Goal: Find specific page/section: Find specific page/section

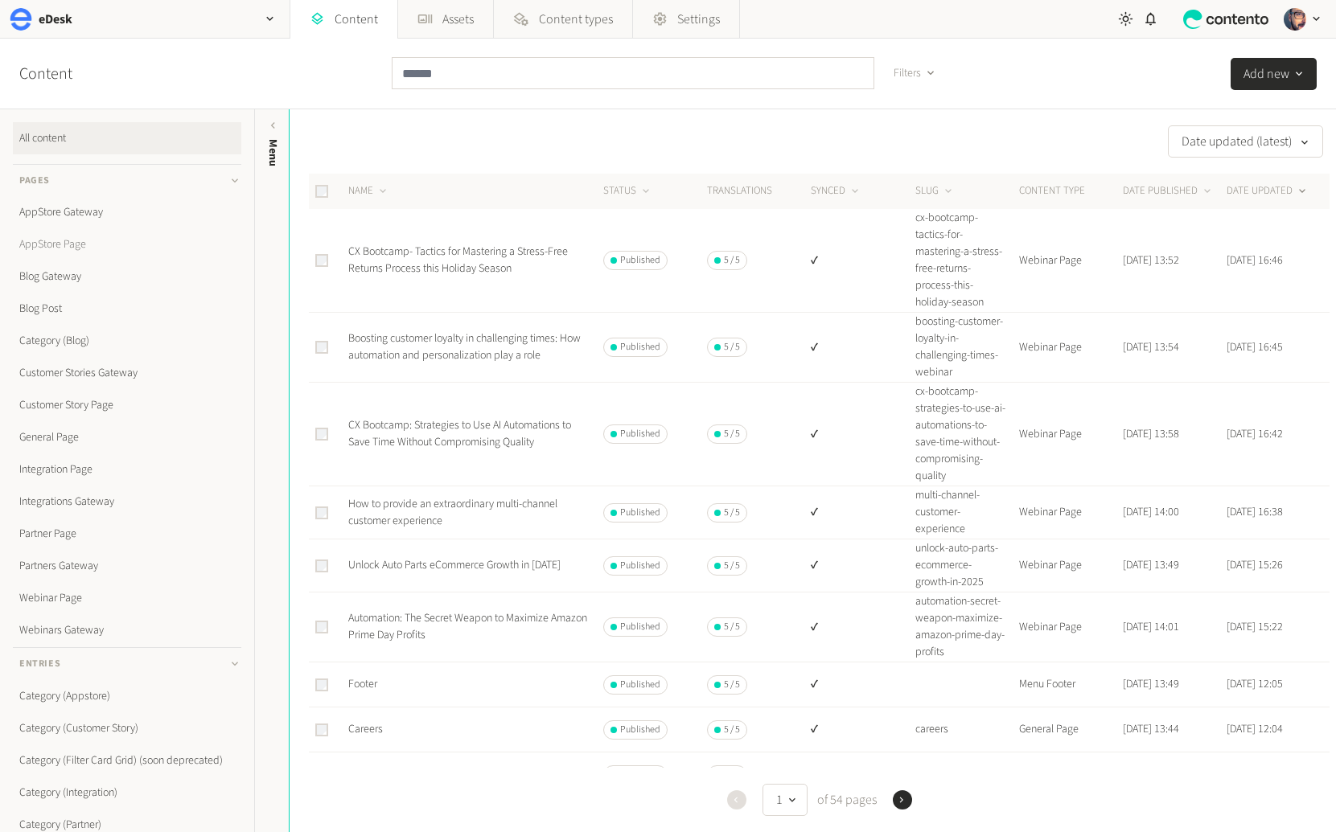
click at [87, 241] on link "AppStore Page" at bounding box center [127, 244] width 228 height 32
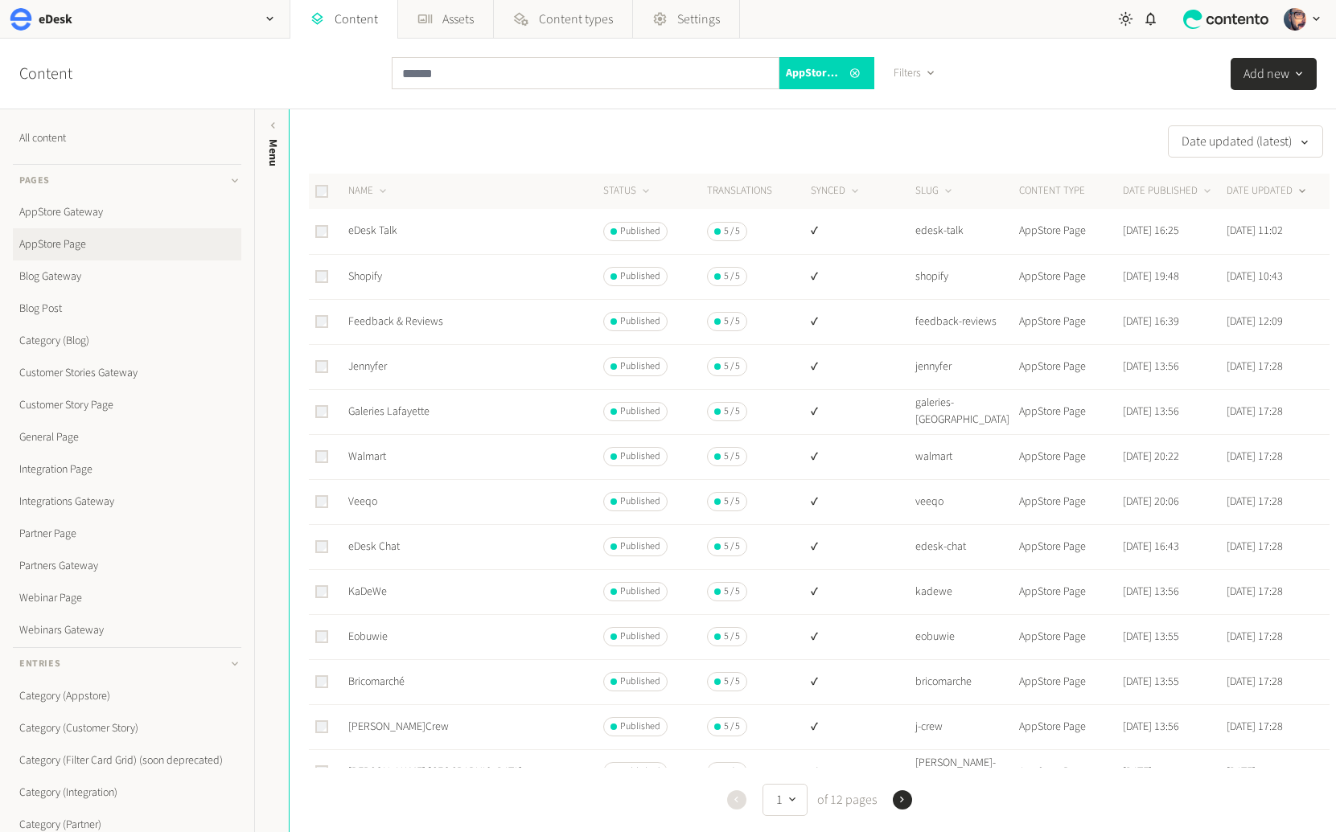
click at [906, 797] on button "Next" at bounding box center [902, 800] width 19 height 19
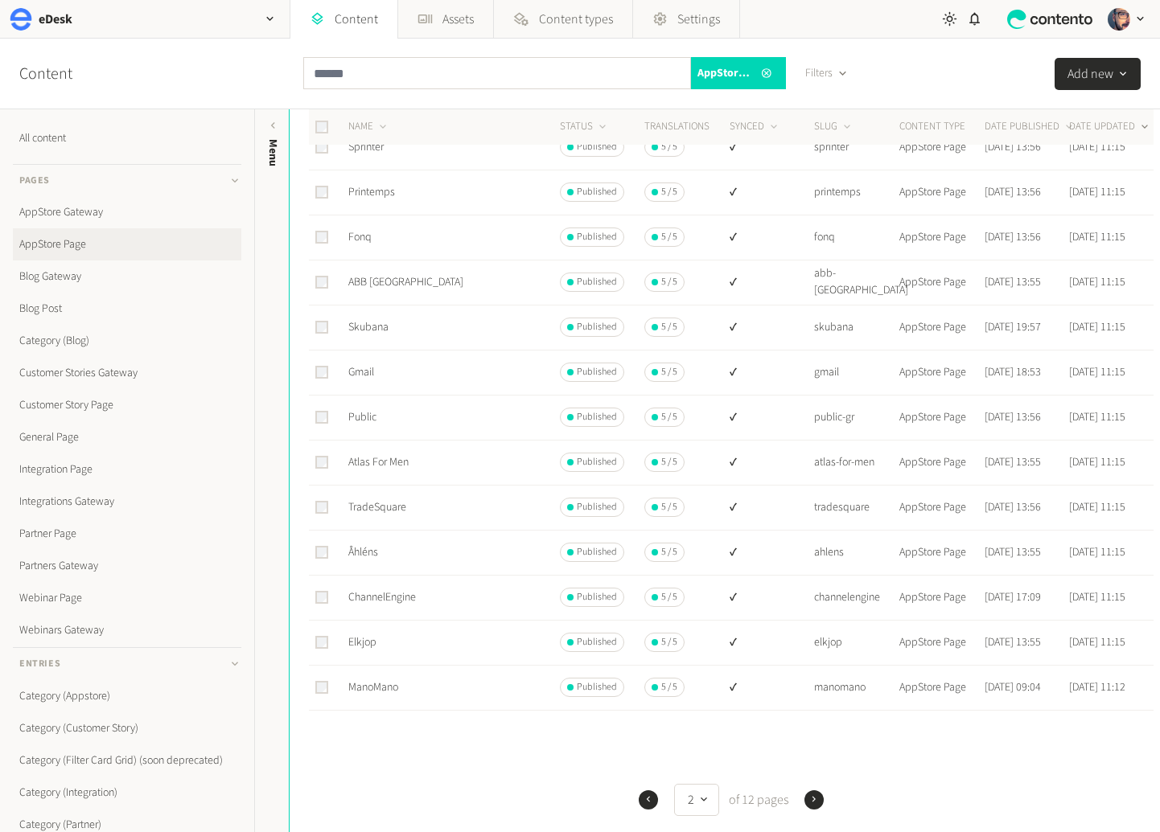
scroll to position [470, 0]
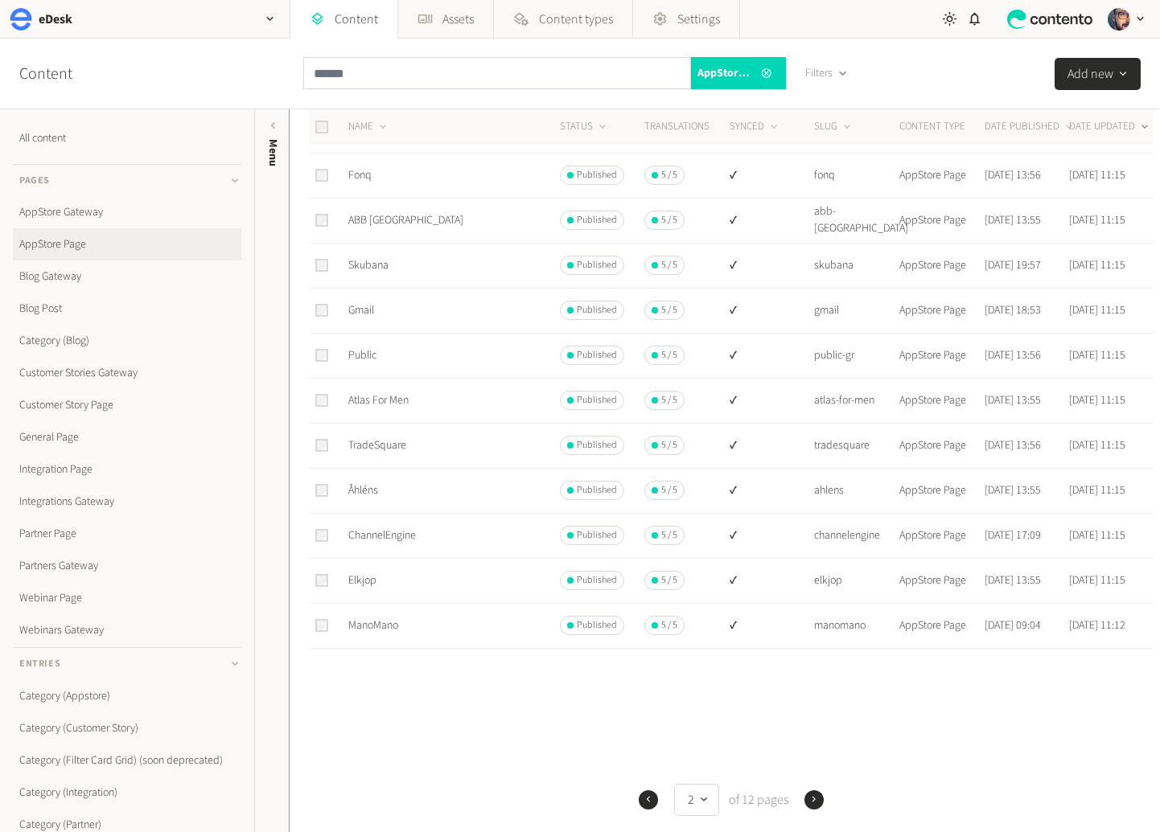
click at [811, 800] on icon "button" at bounding box center [813, 799] width 11 height 11
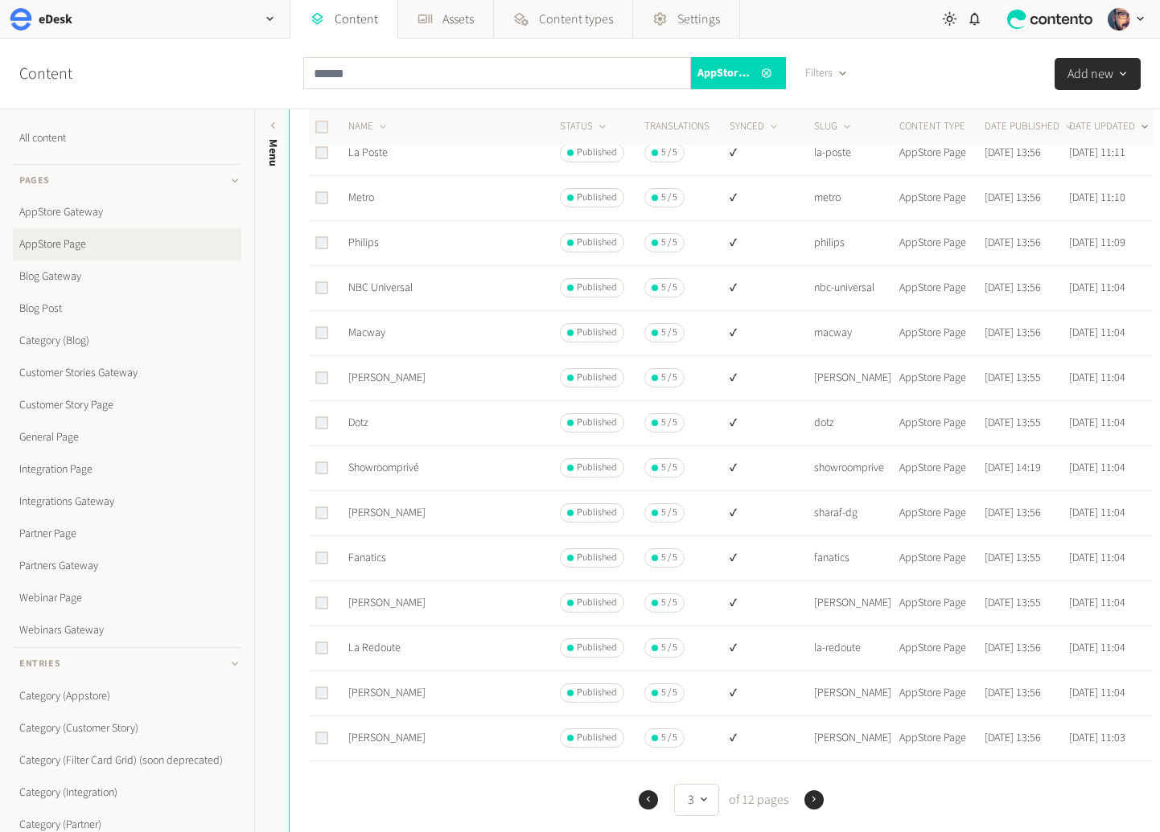
scroll to position [462, 0]
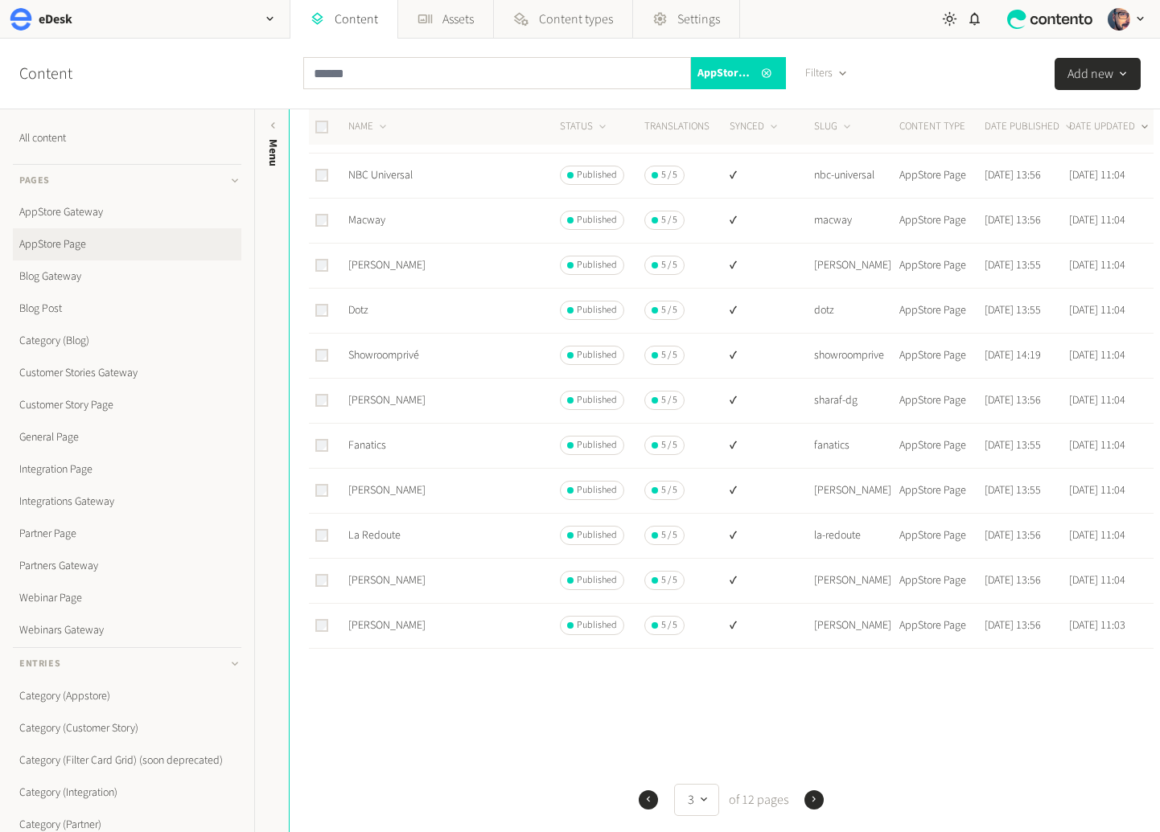
click at [811, 797] on icon "button" at bounding box center [813, 799] width 11 height 11
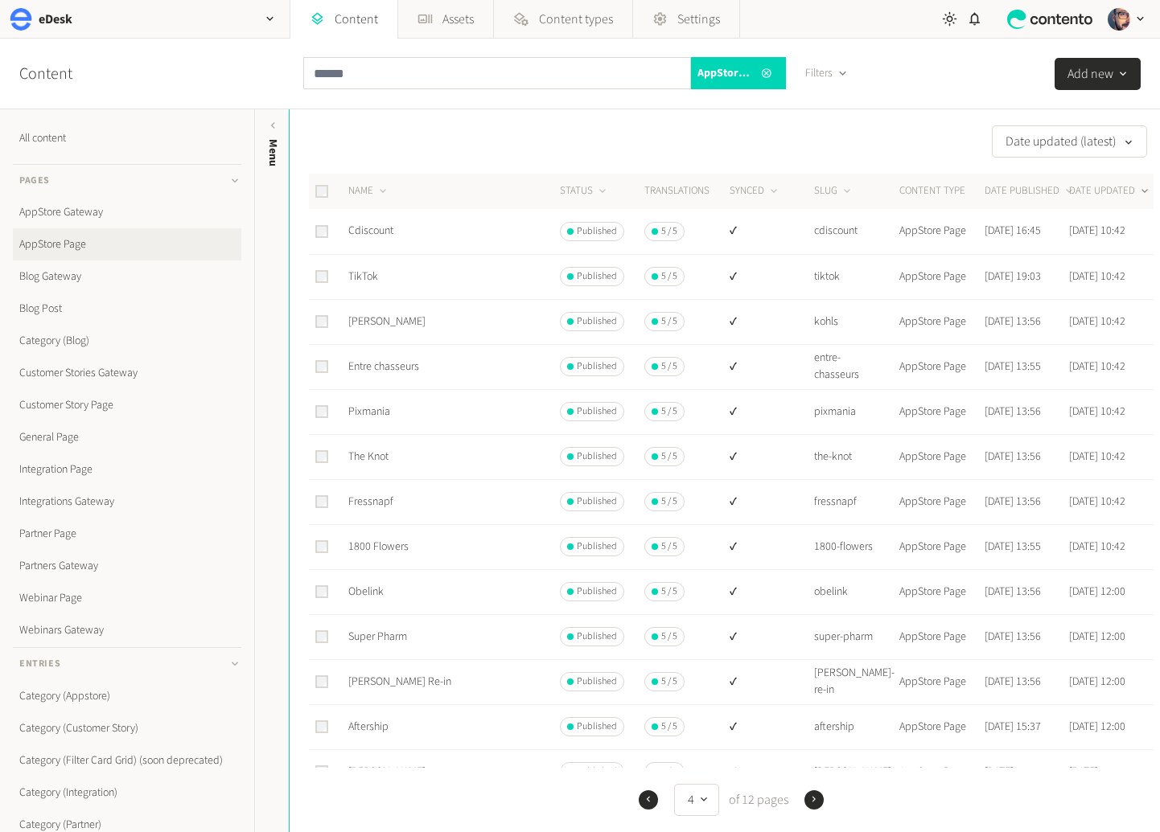
scroll to position [462, 0]
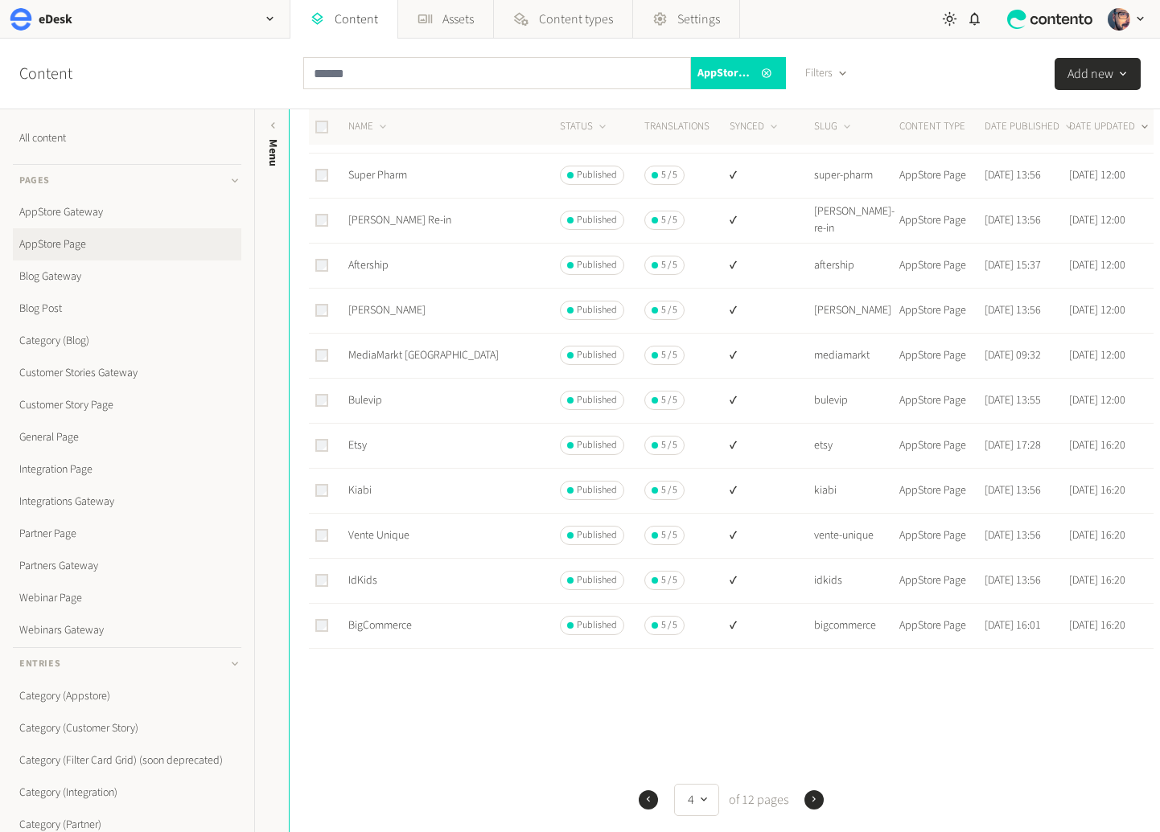
click at [819, 811] on div "Previous 4 of 12 pages Next" at bounding box center [731, 800] width 844 height 32
click at [816, 801] on button "Next" at bounding box center [813, 800] width 19 height 19
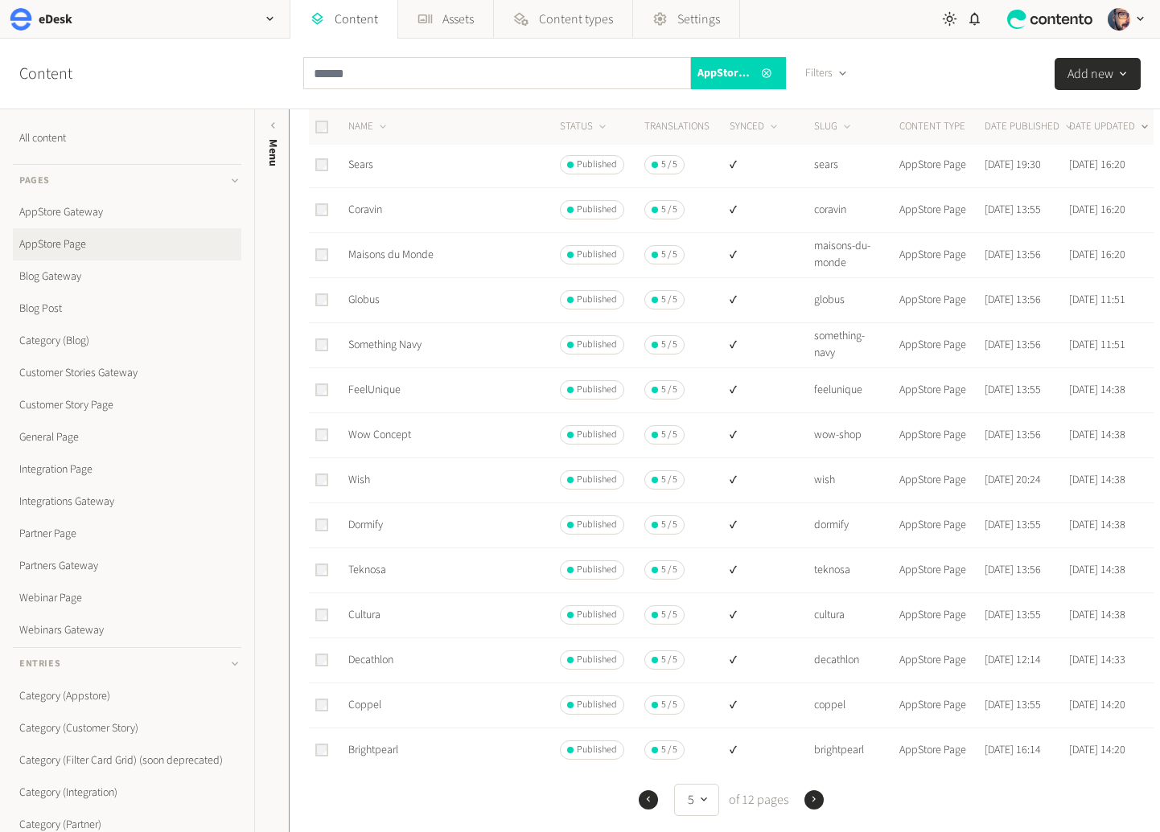
scroll to position [462, 0]
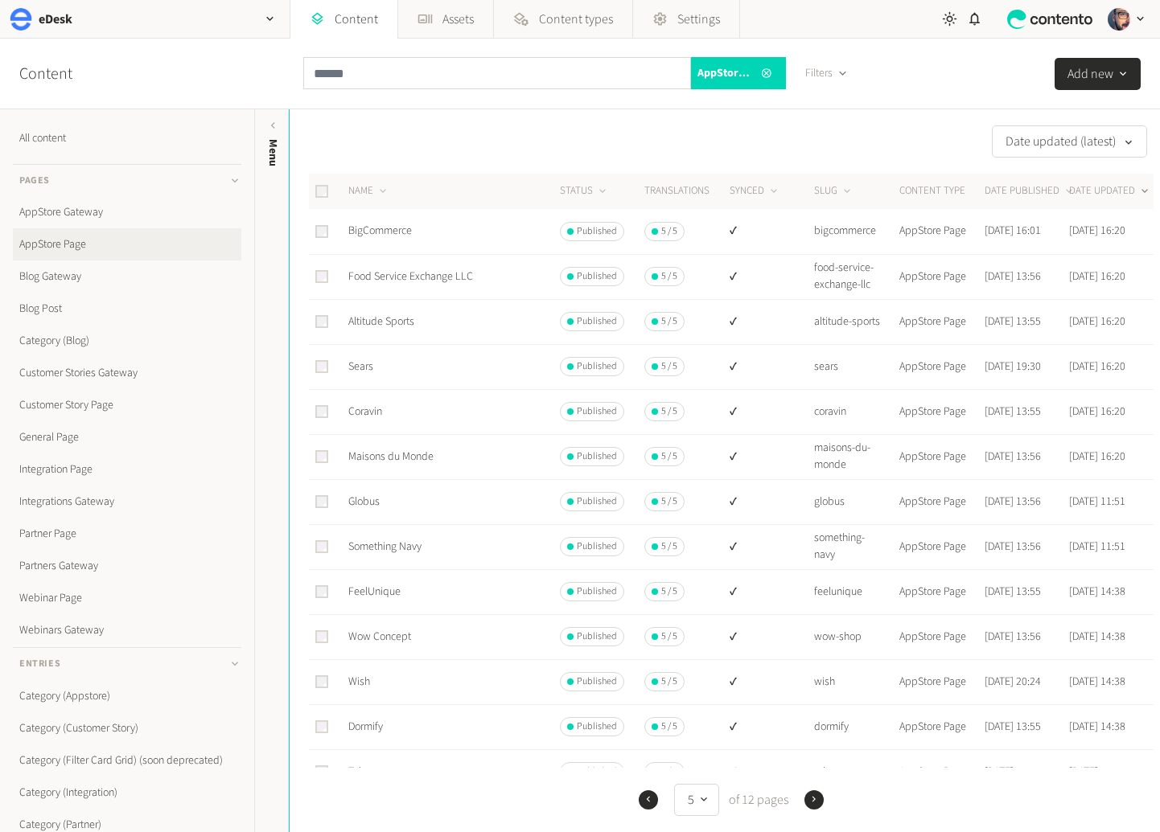
click at [813, 798] on icon "button" at bounding box center [813, 800] width 11 height 11
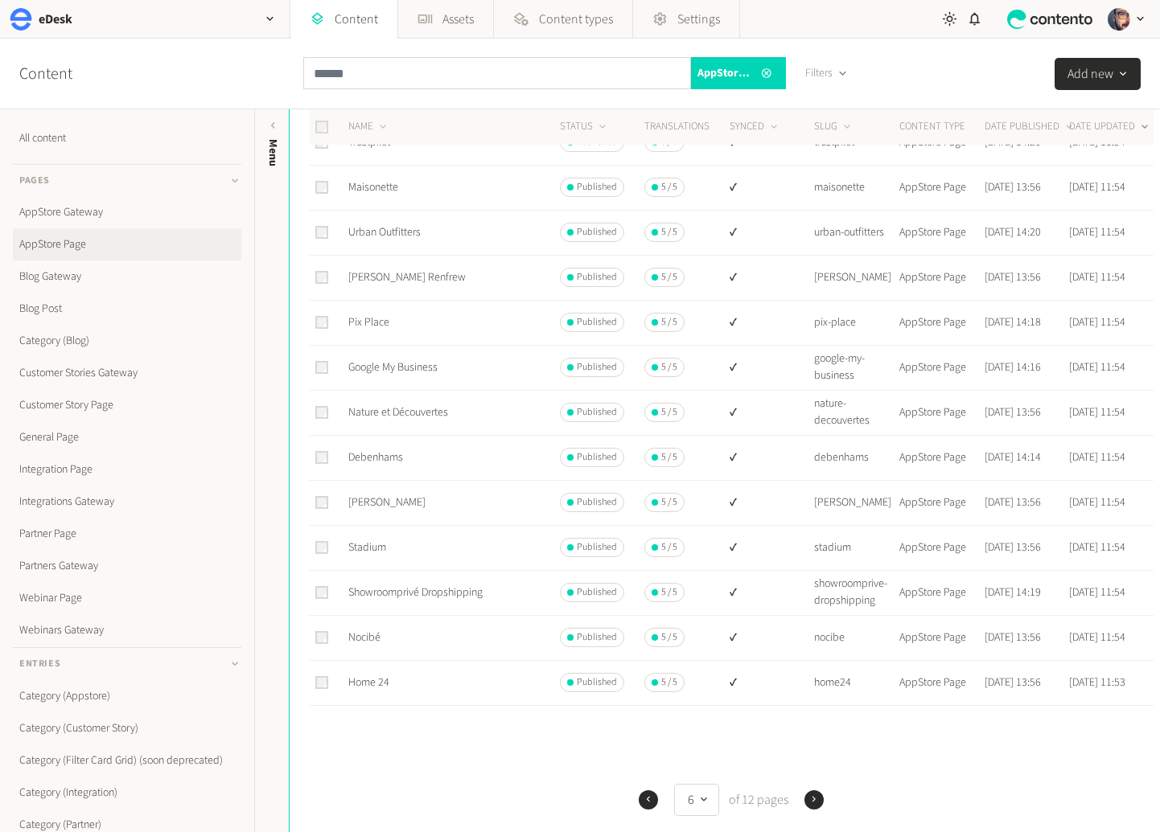
scroll to position [462, 0]
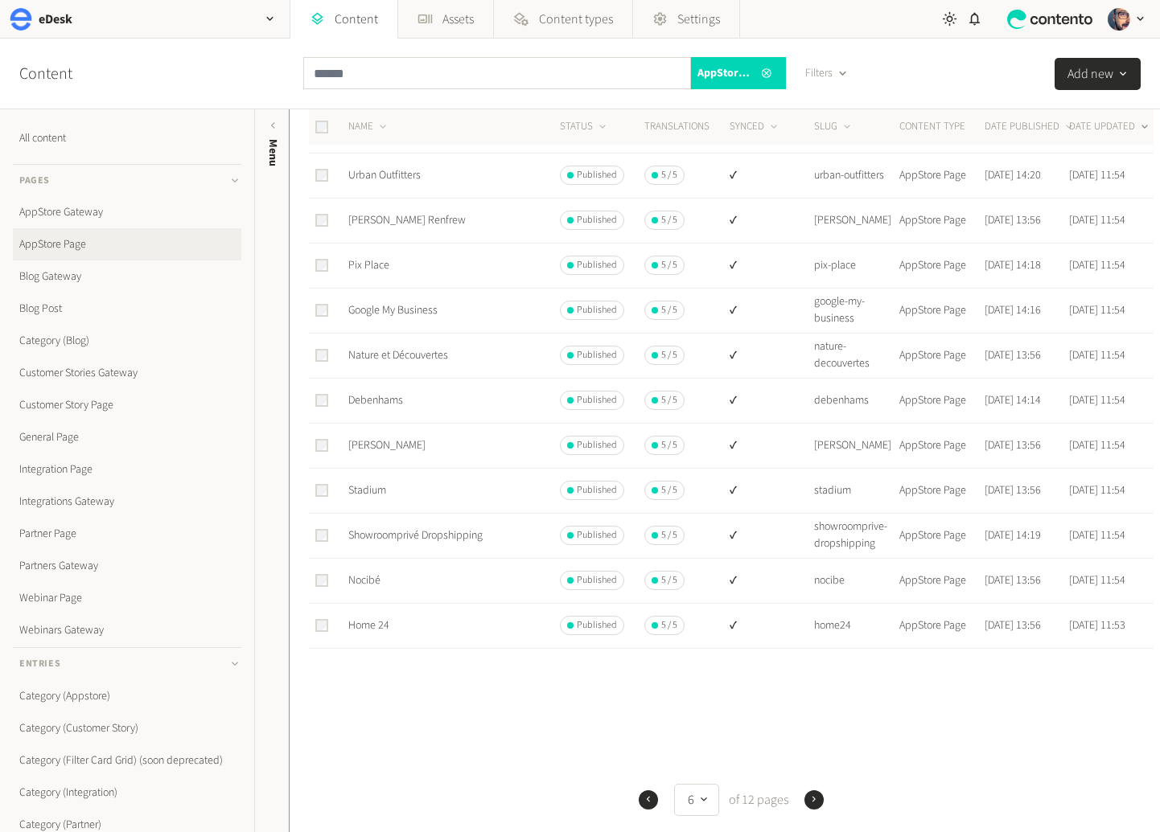
click at [810, 797] on icon "button" at bounding box center [813, 799] width 11 height 11
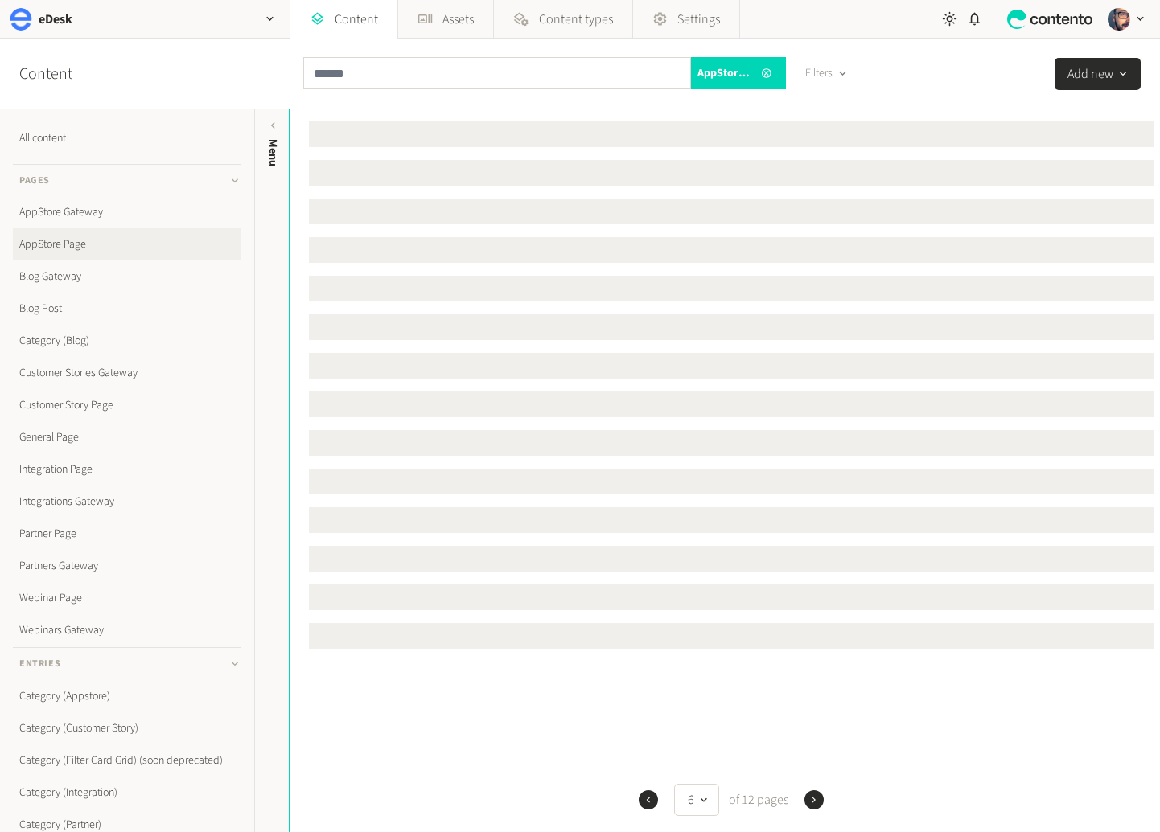
scroll to position [0, 0]
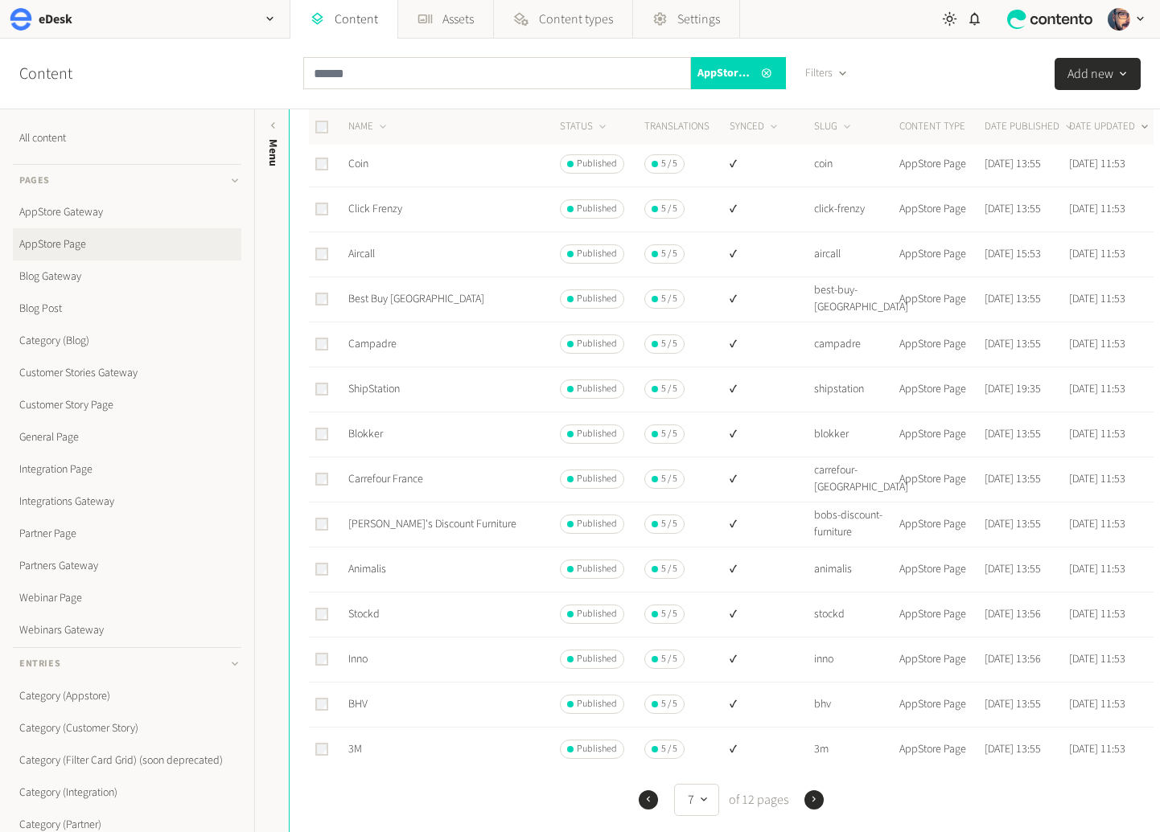
scroll to position [462, 0]
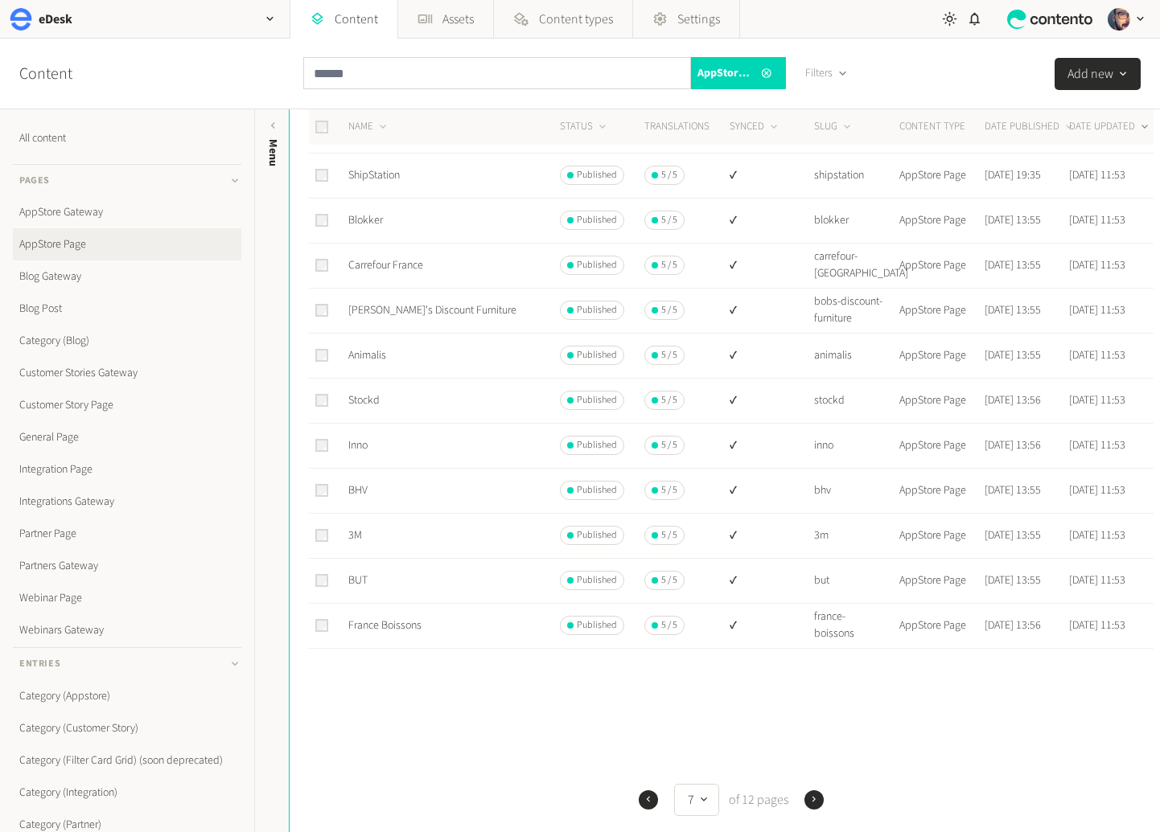
click at [811, 799] on icon "button" at bounding box center [813, 799] width 11 height 11
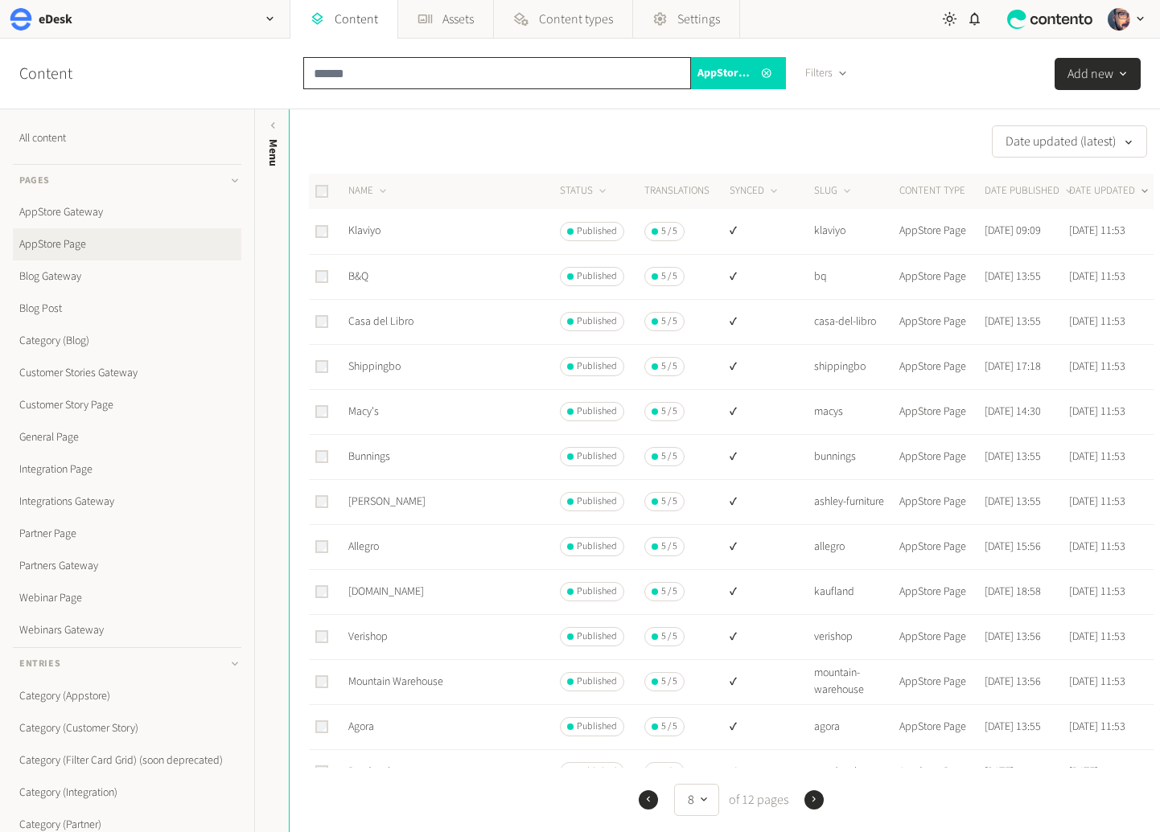
drag, startPoint x: 396, startPoint y: 58, endPoint x: 400, endPoint y: 79, distance: 21.3
click at [396, 58] on input "text" at bounding box center [497, 73] width 388 height 32
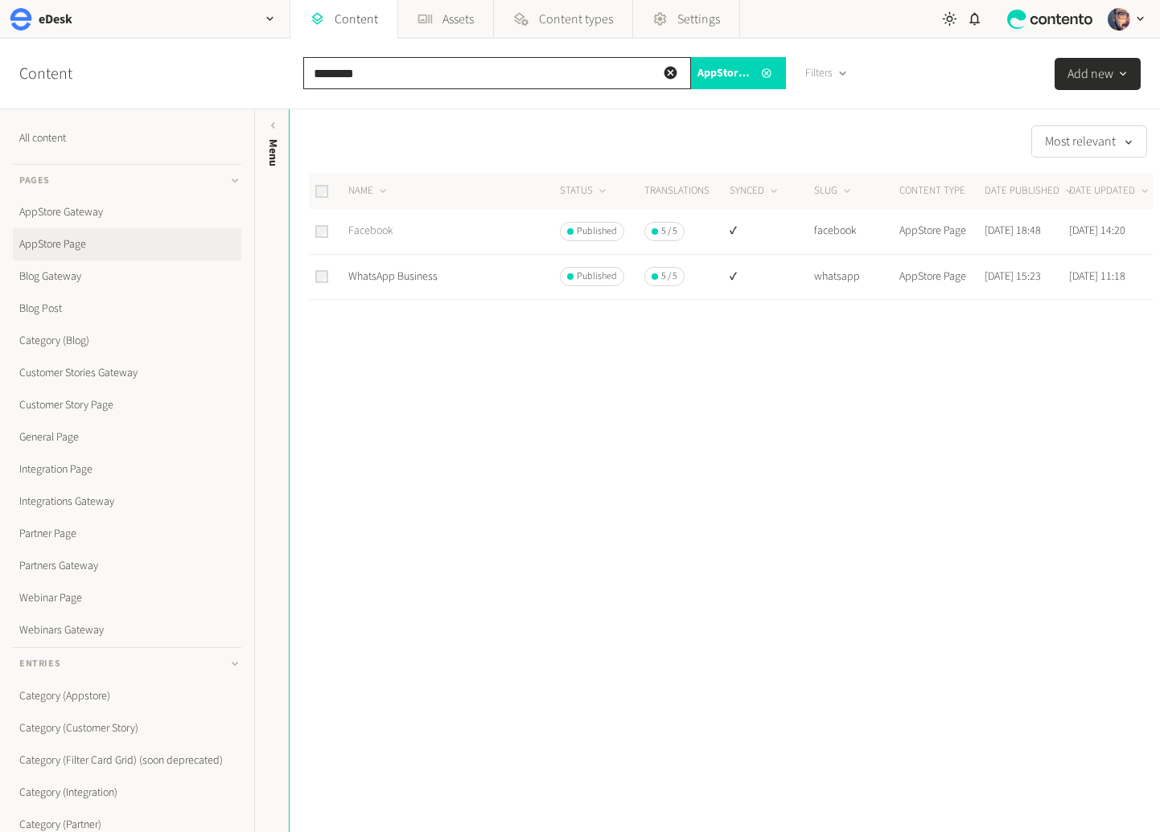
type input "********"
drag, startPoint x: 380, startPoint y: 233, endPoint x: 389, endPoint y: 233, distance: 8.8
click at [380, 232] on link "Facebook" at bounding box center [370, 231] width 45 height 16
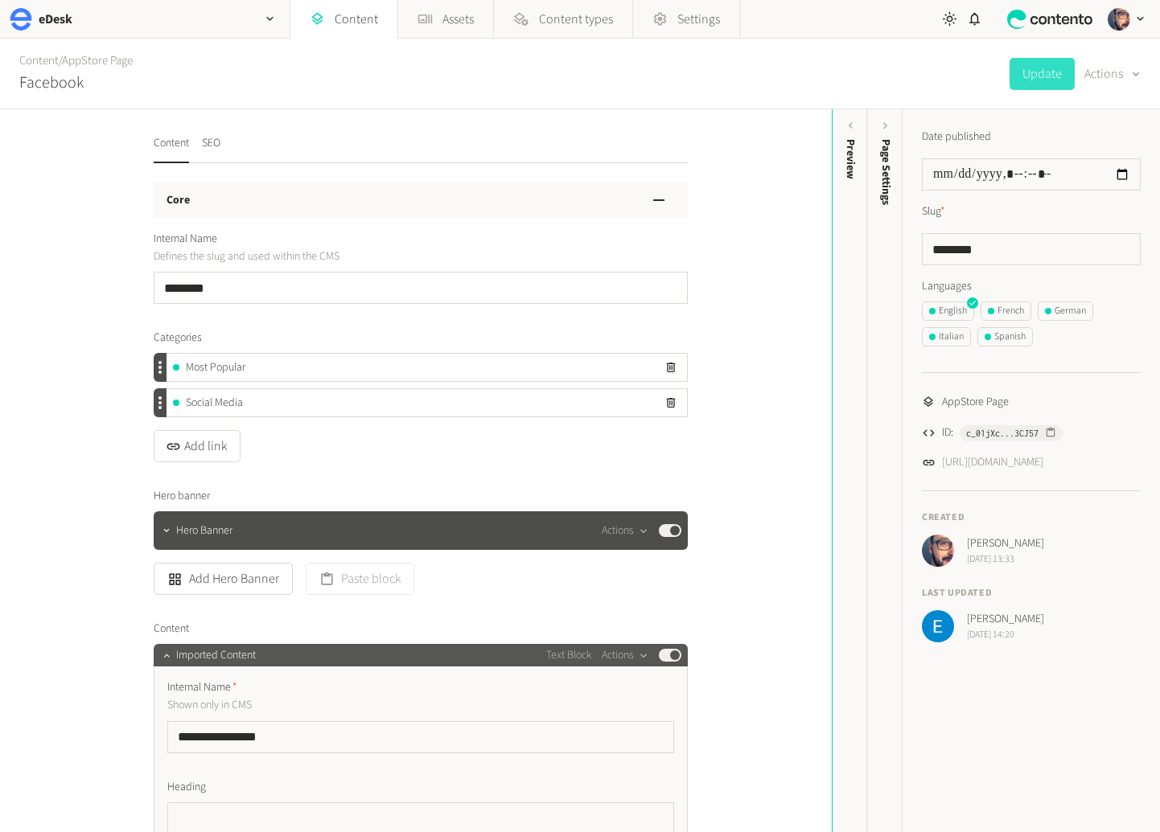
click at [212, 658] on span "Imported Content" at bounding box center [216, 655] width 80 height 17
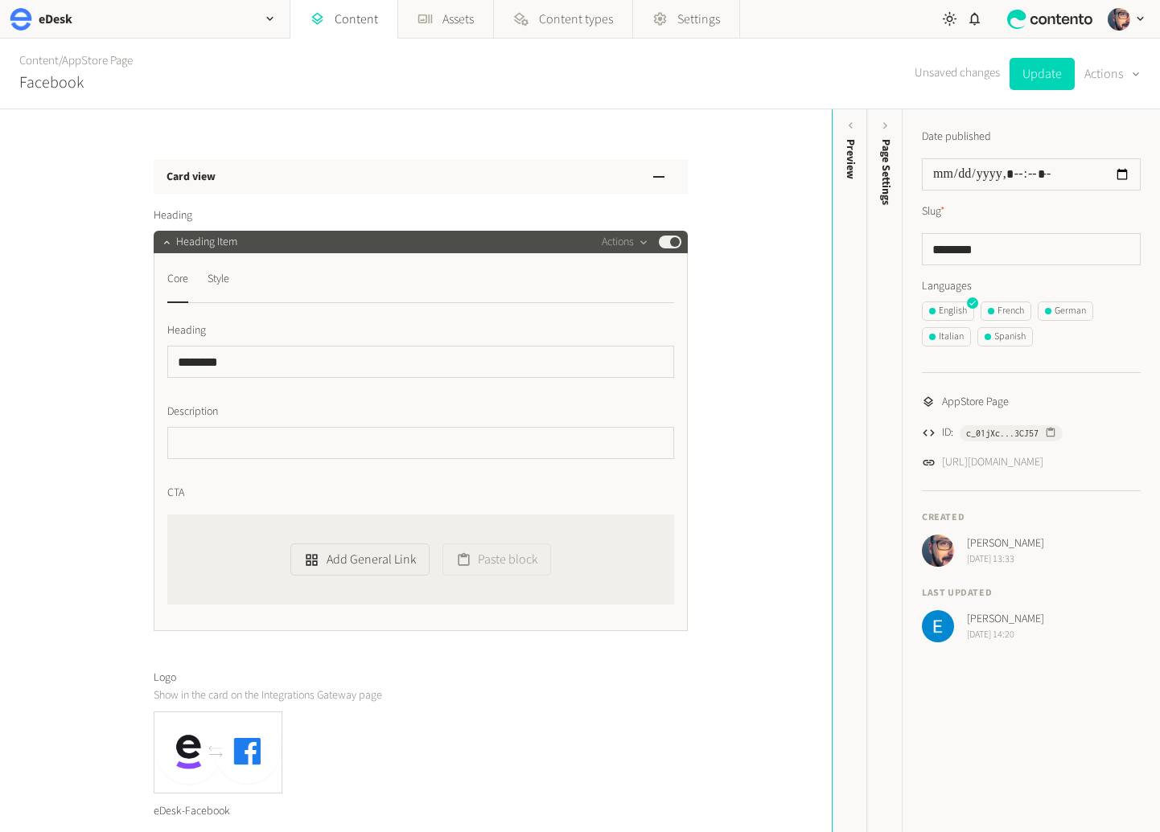
scroll to position [653, 0]
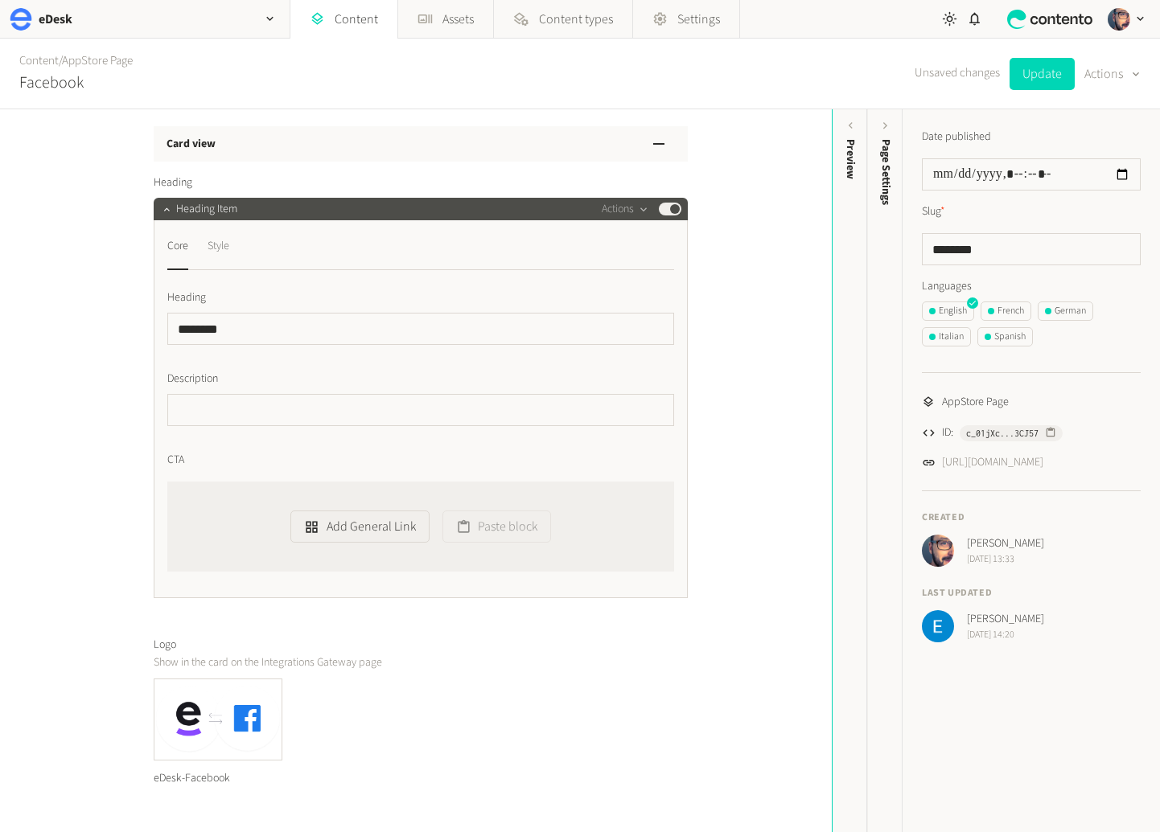
click at [220, 240] on div "Style" at bounding box center [218, 246] width 22 height 26
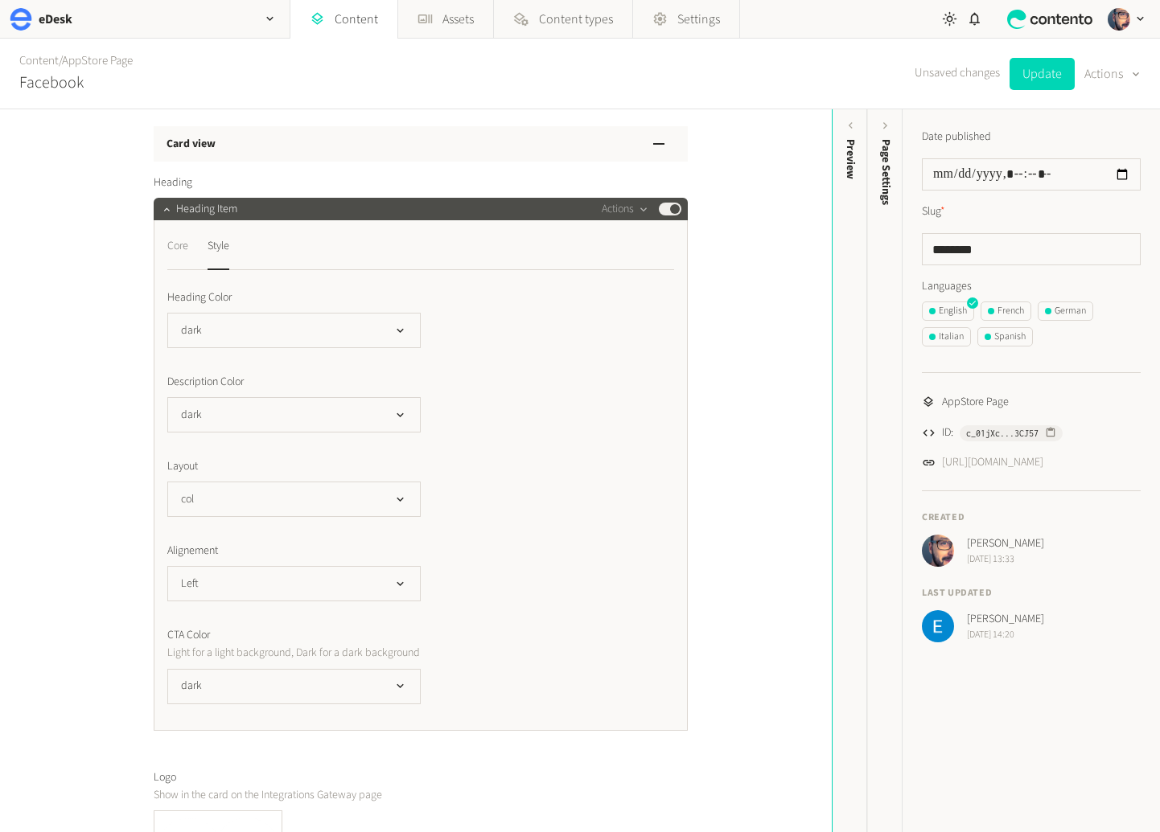
click at [182, 245] on div "Core" at bounding box center [177, 246] width 21 height 26
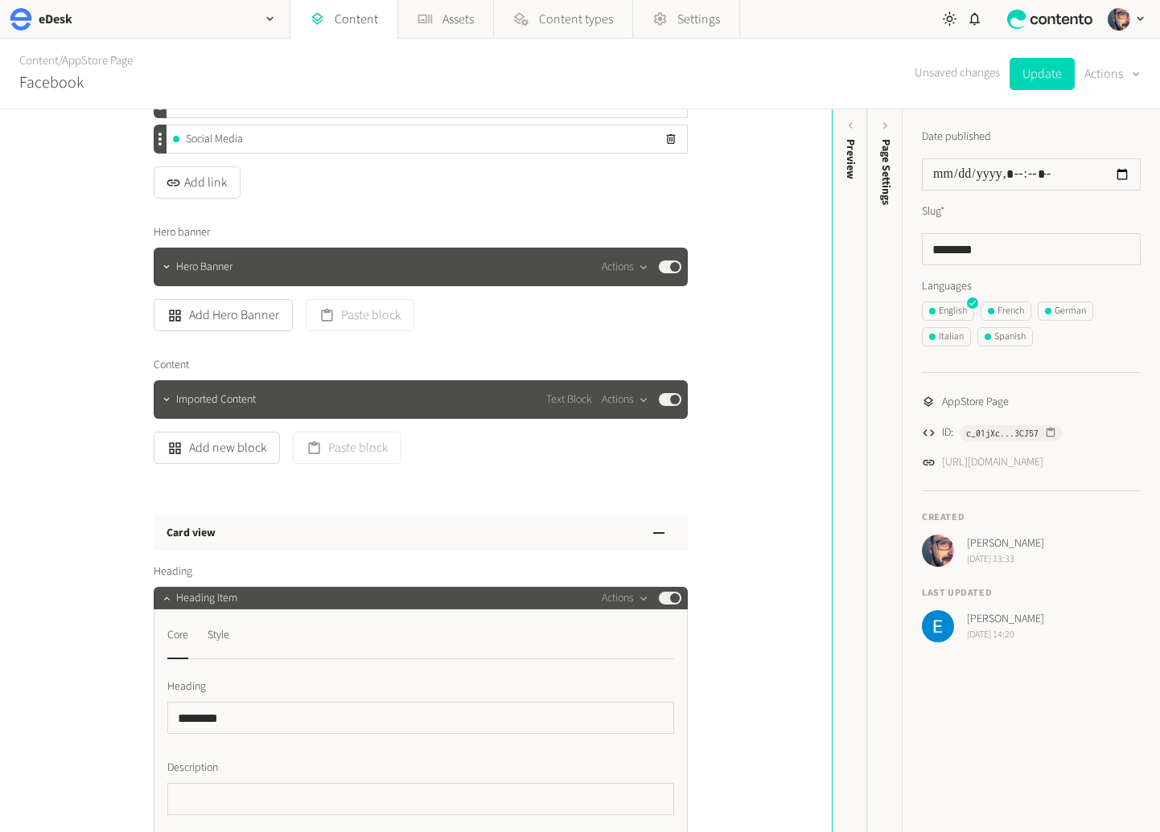
scroll to position [234, 0]
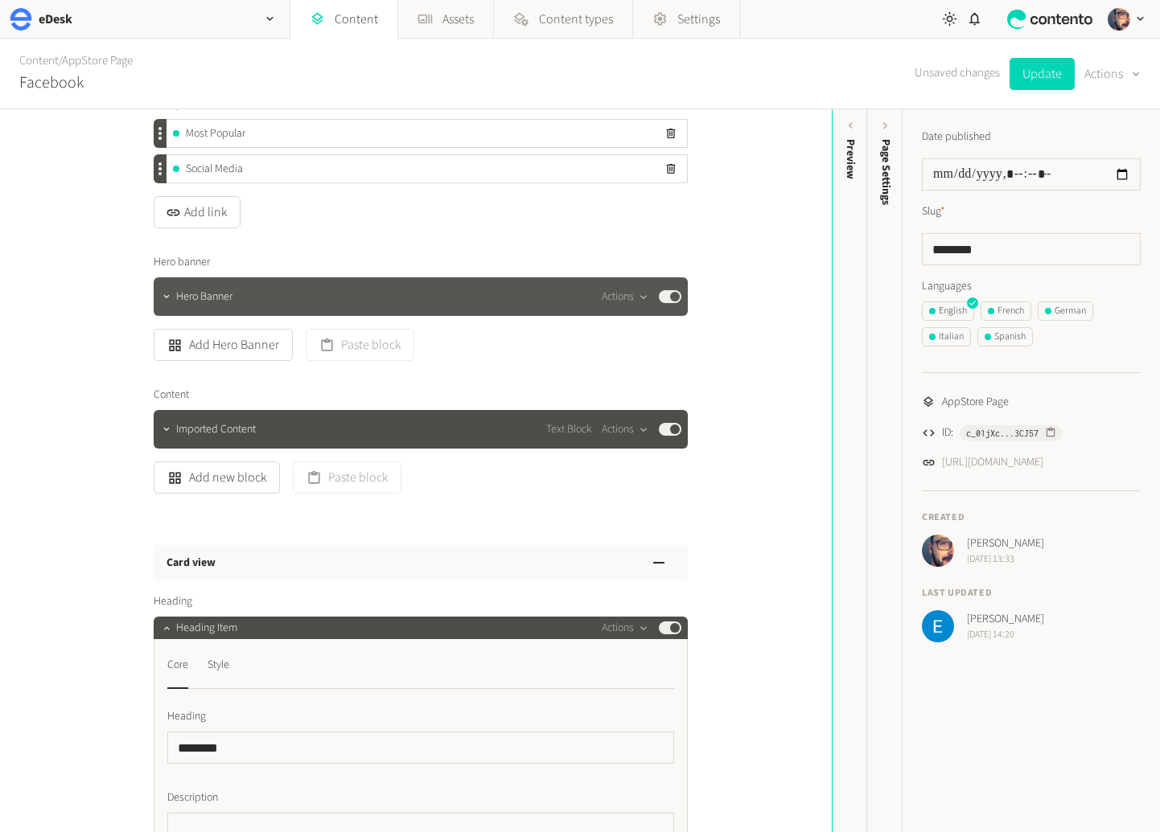
click at [222, 290] on span "Hero Banner" at bounding box center [204, 297] width 56 height 17
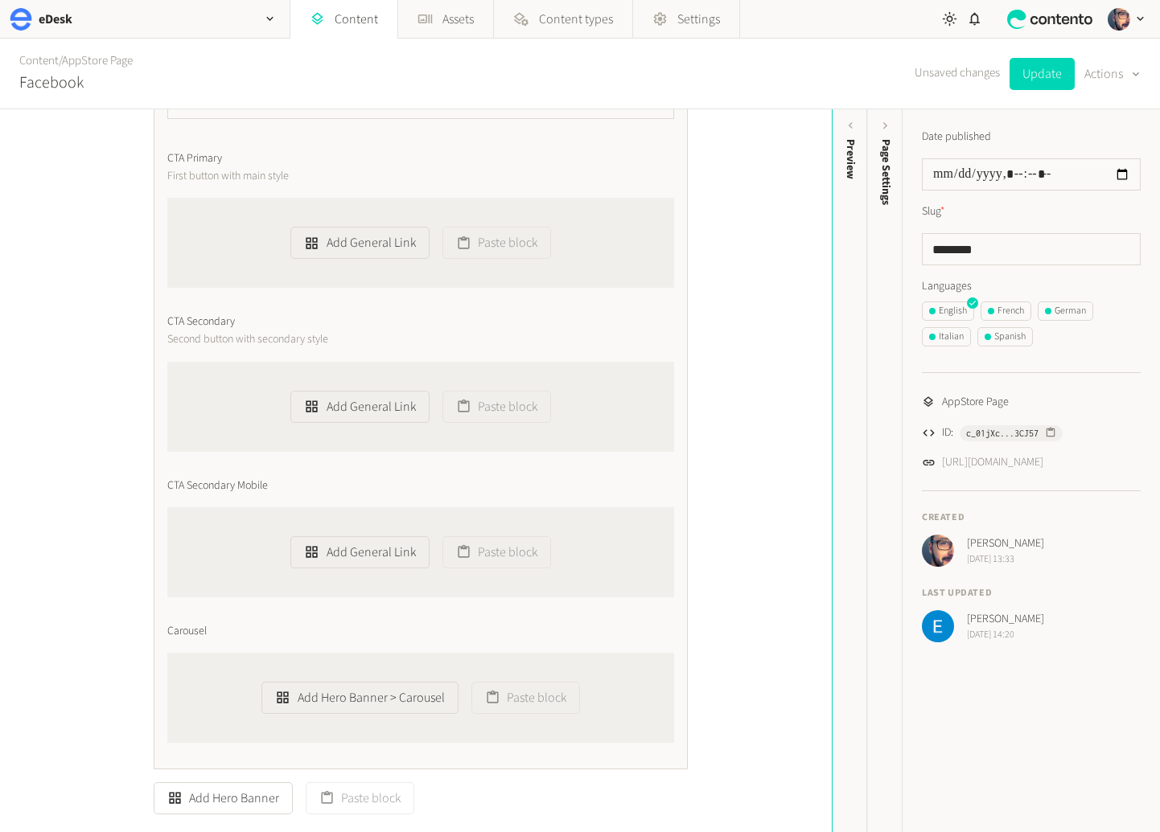
scroll to position [256, 0]
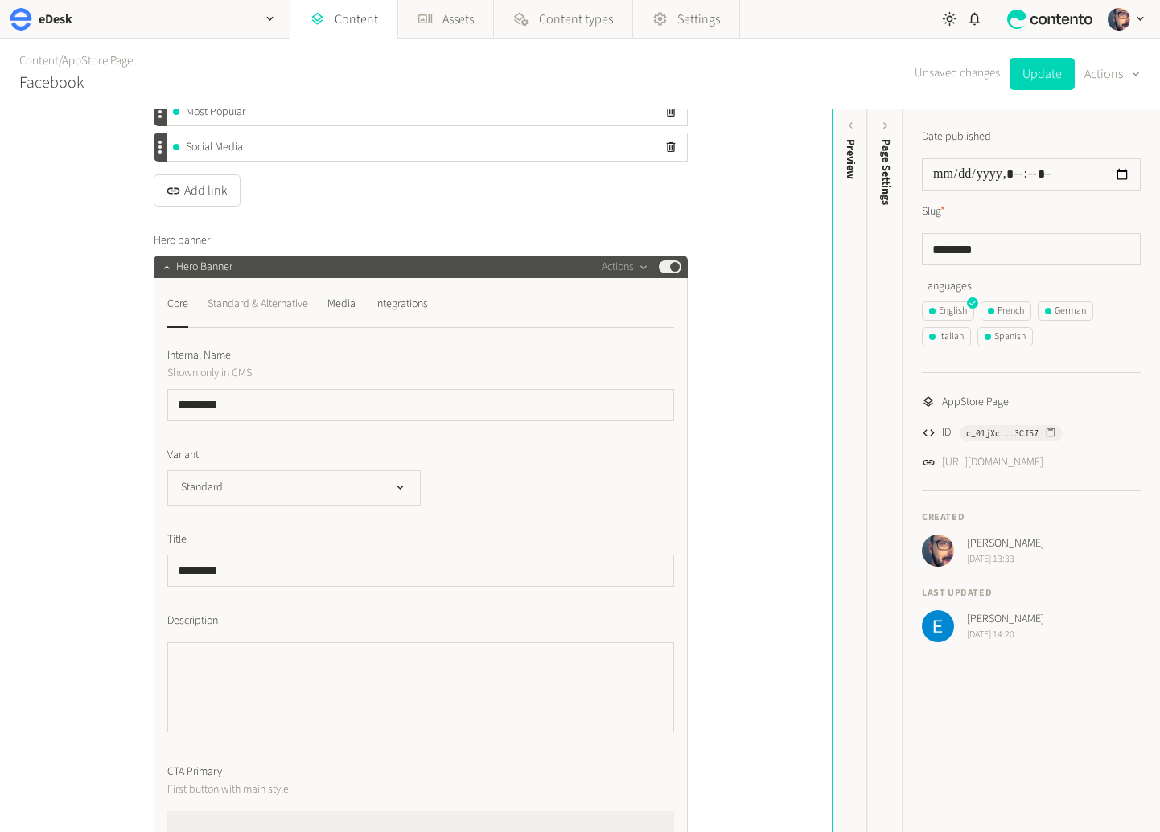
click at [262, 304] on div "Standard & Alternative" at bounding box center [257, 304] width 101 height 26
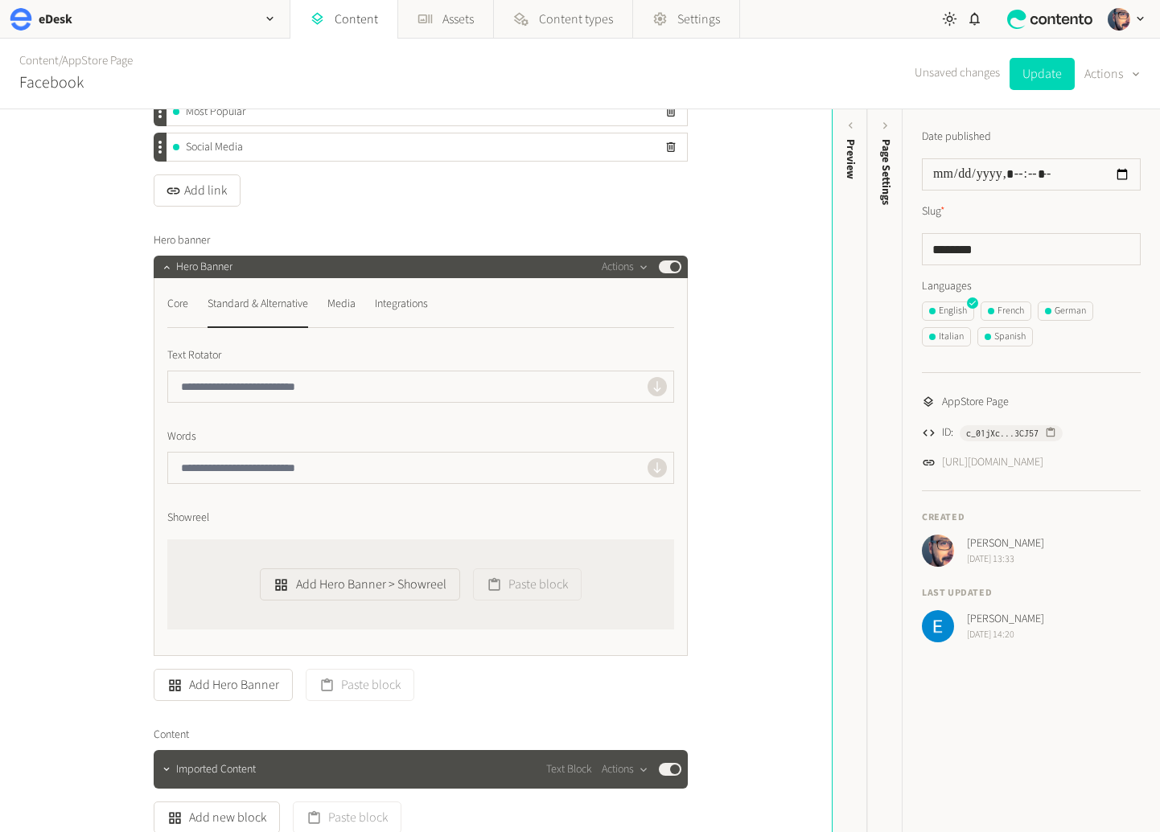
click at [358, 304] on nav "Core Standard & Alternative Media Integrations" at bounding box center [420, 309] width 507 height 37
click at [348, 304] on div "Media" at bounding box center [341, 304] width 28 height 26
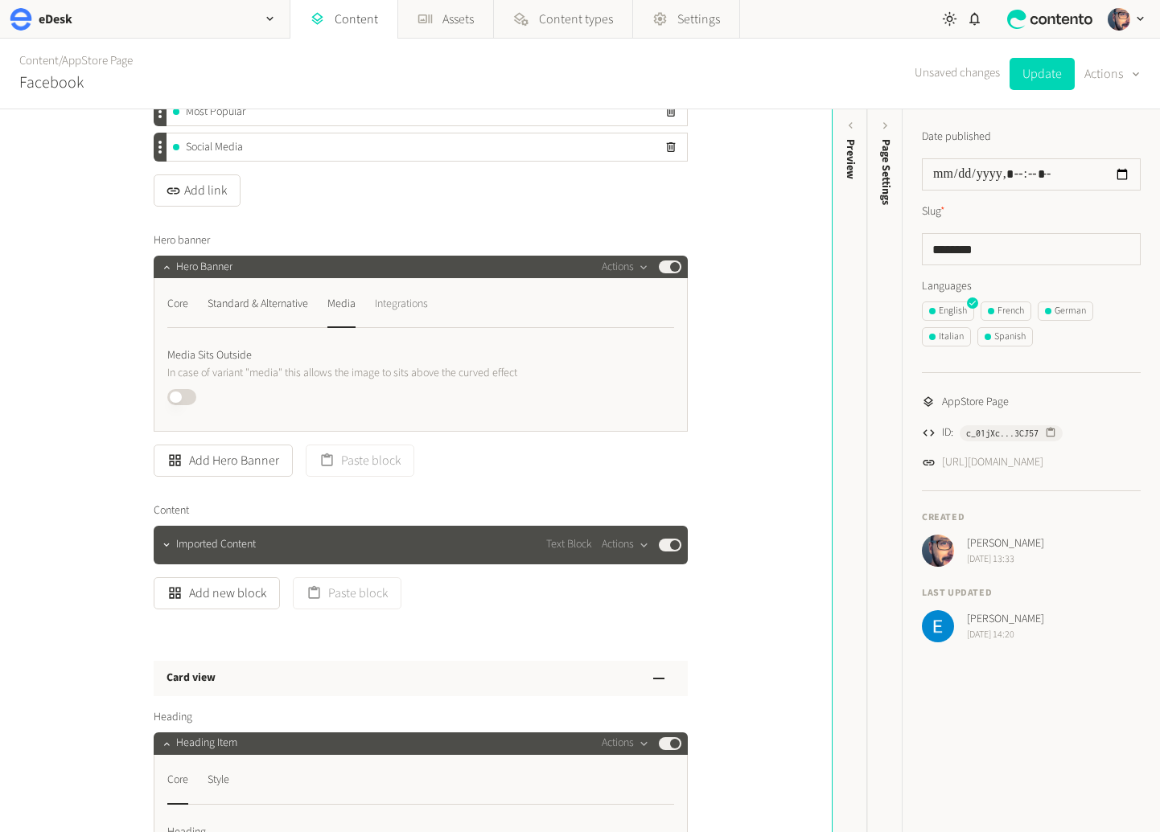
click at [393, 305] on div "Integrations" at bounding box center [401, 304] width 53 height 26
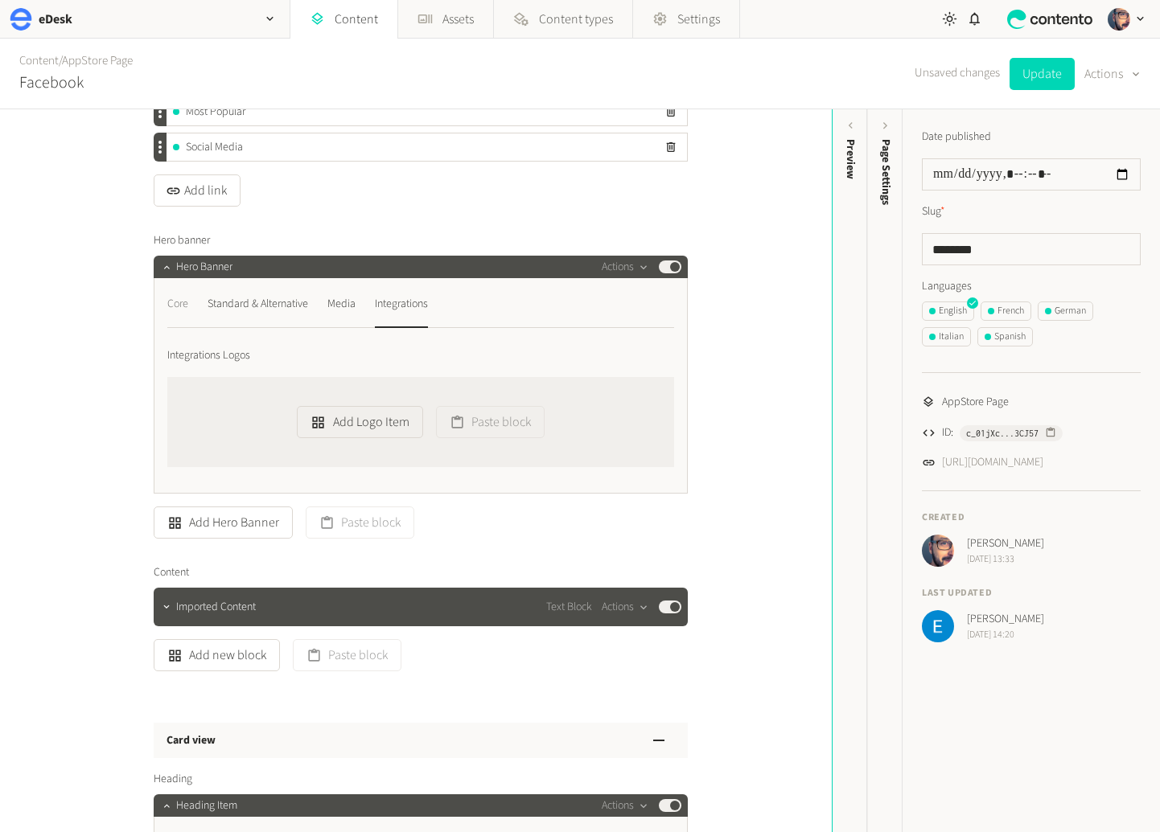
click at [179, 300] on div "Core" at bounding box center [177, 304] width 21 height 26
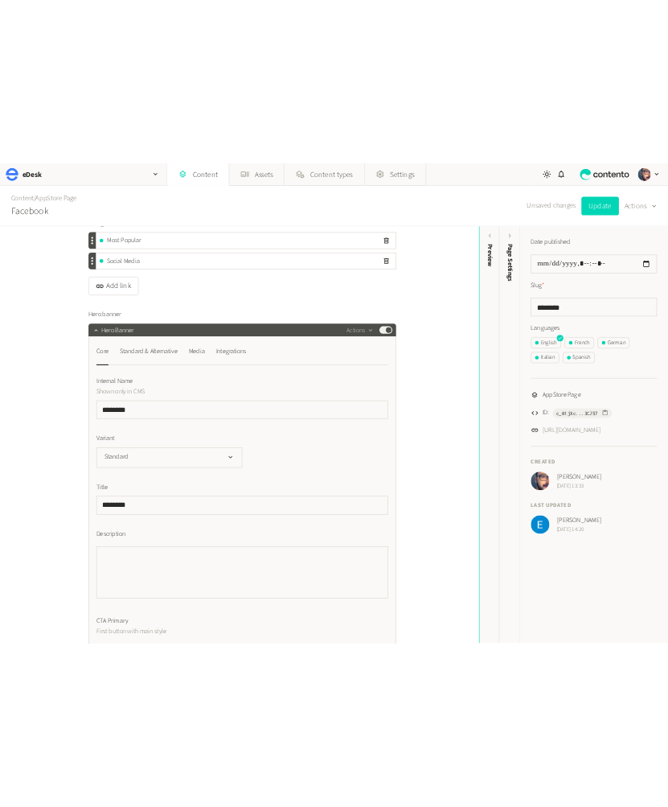
scroll to position [0, 0]
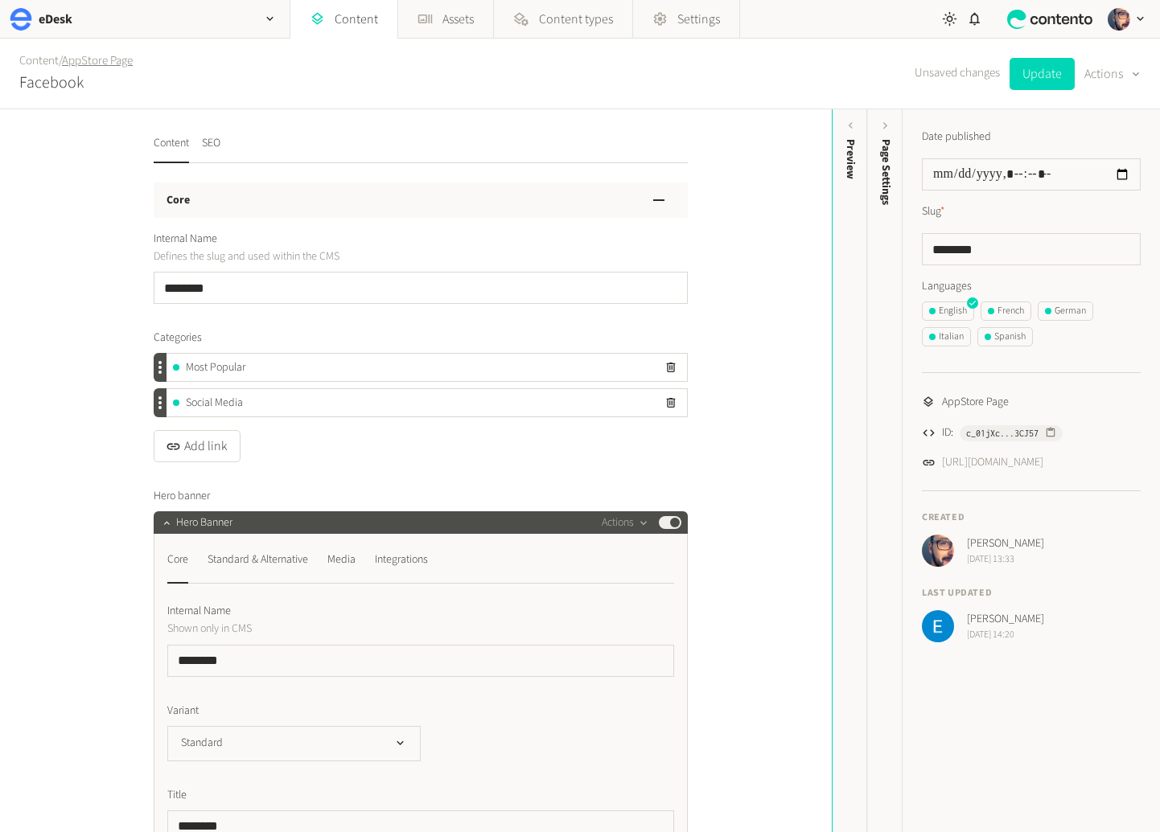
click at [109, 59] on link "AppStore Page" at bounding box center [97, 60] width 71 height 17
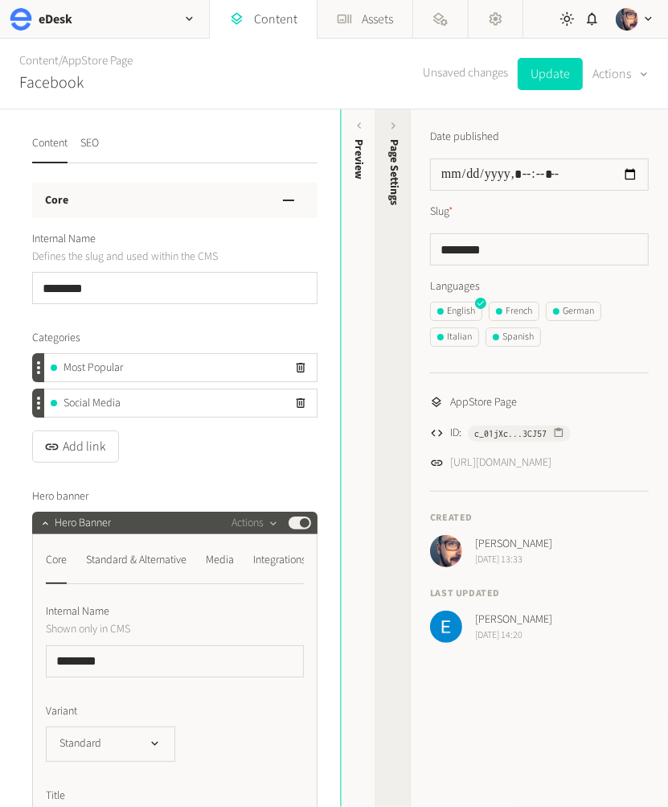
click at [386, 293] on div "Page Settings" at bounding box center [393, 264] width 35 height 290
click at [396, 228] on div "Page Settings" at bounding box center [393, 264] width 35 height 290
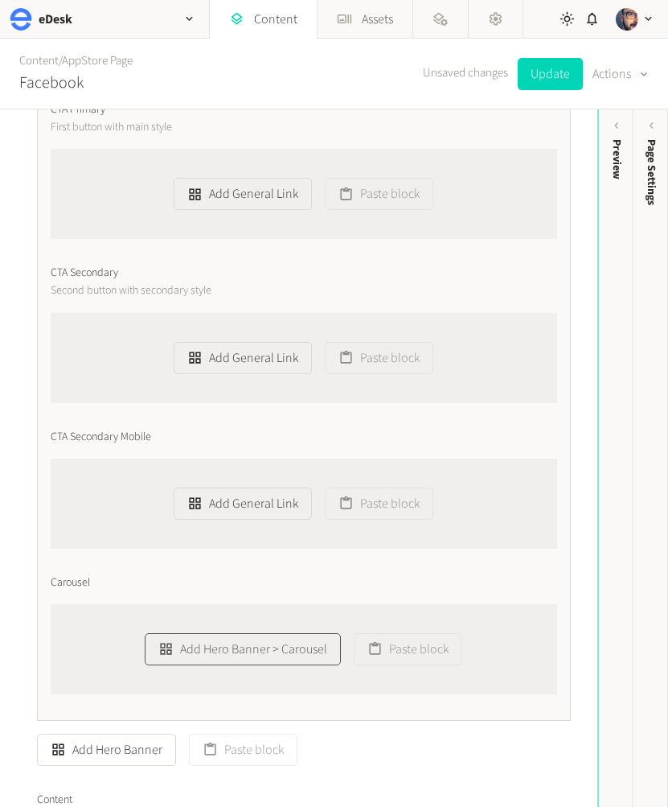
scroll to position [926, 0]
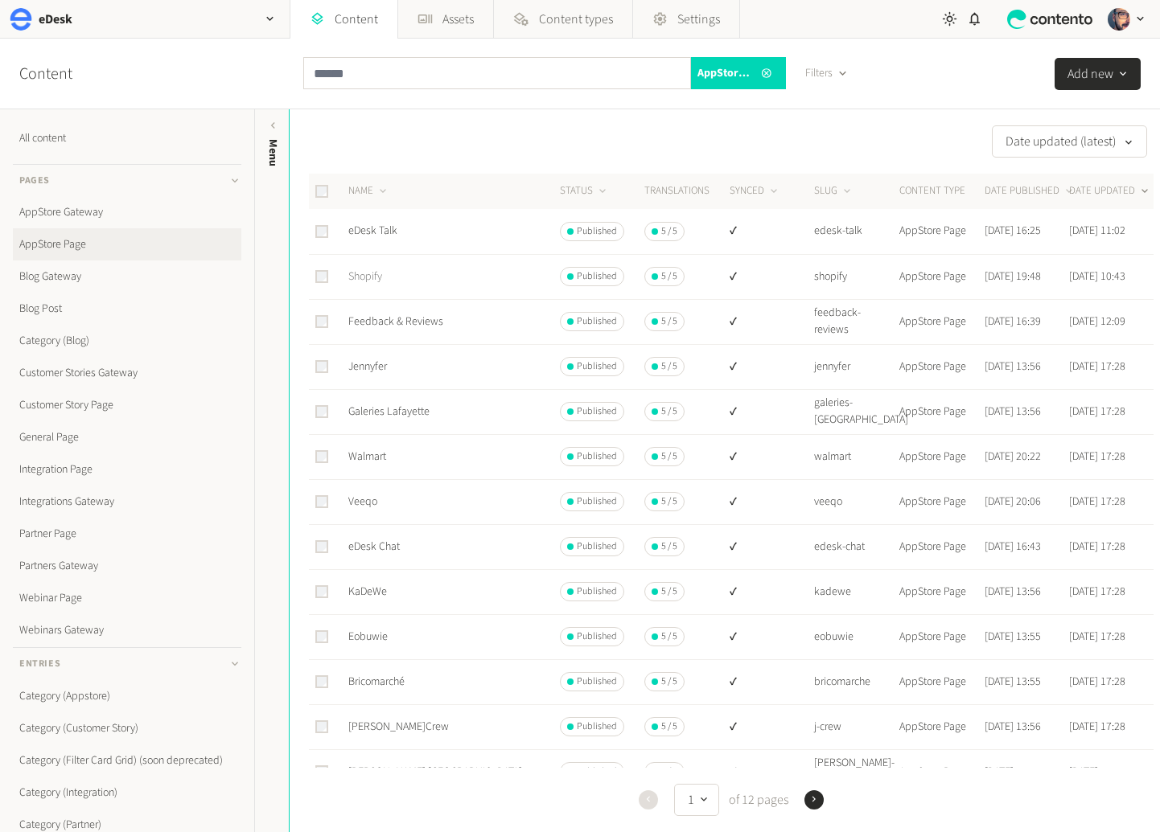
click at [370, 274] on link "Shopify" at bounding box center [365, 277] width 34 height 16
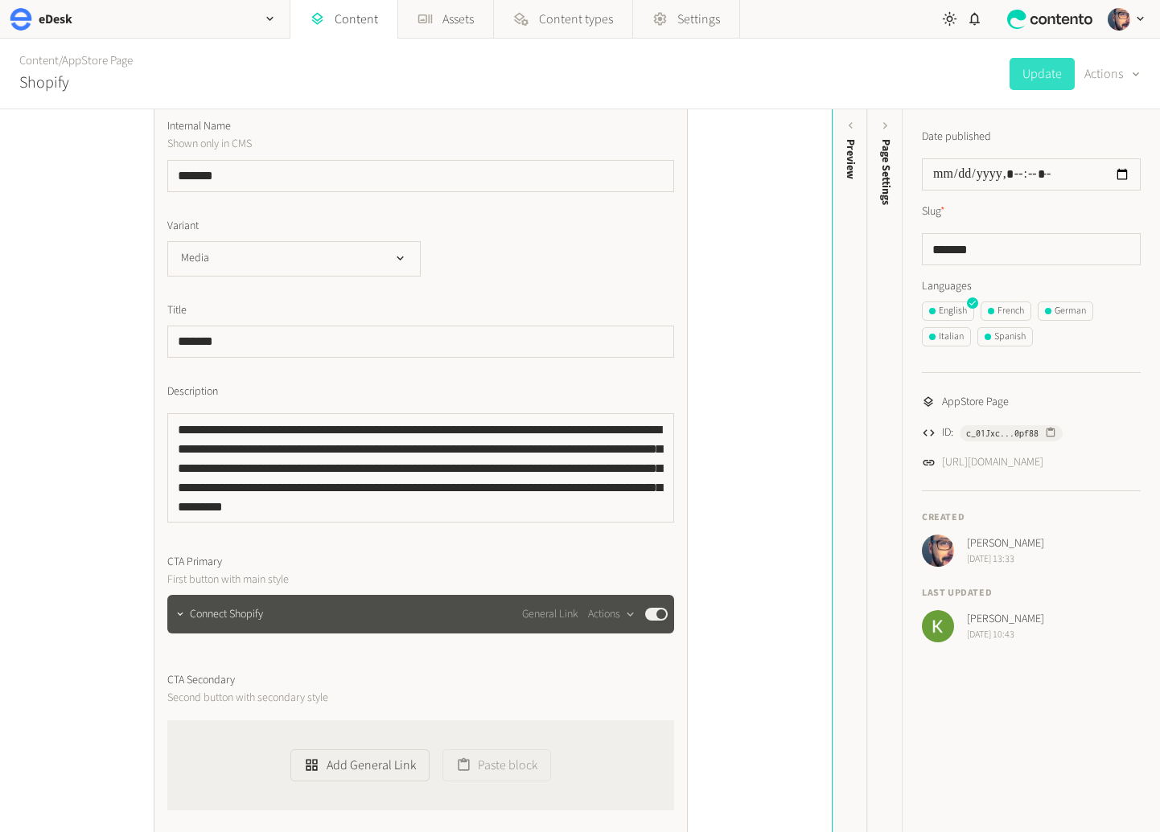
scroll to position [561, 0]
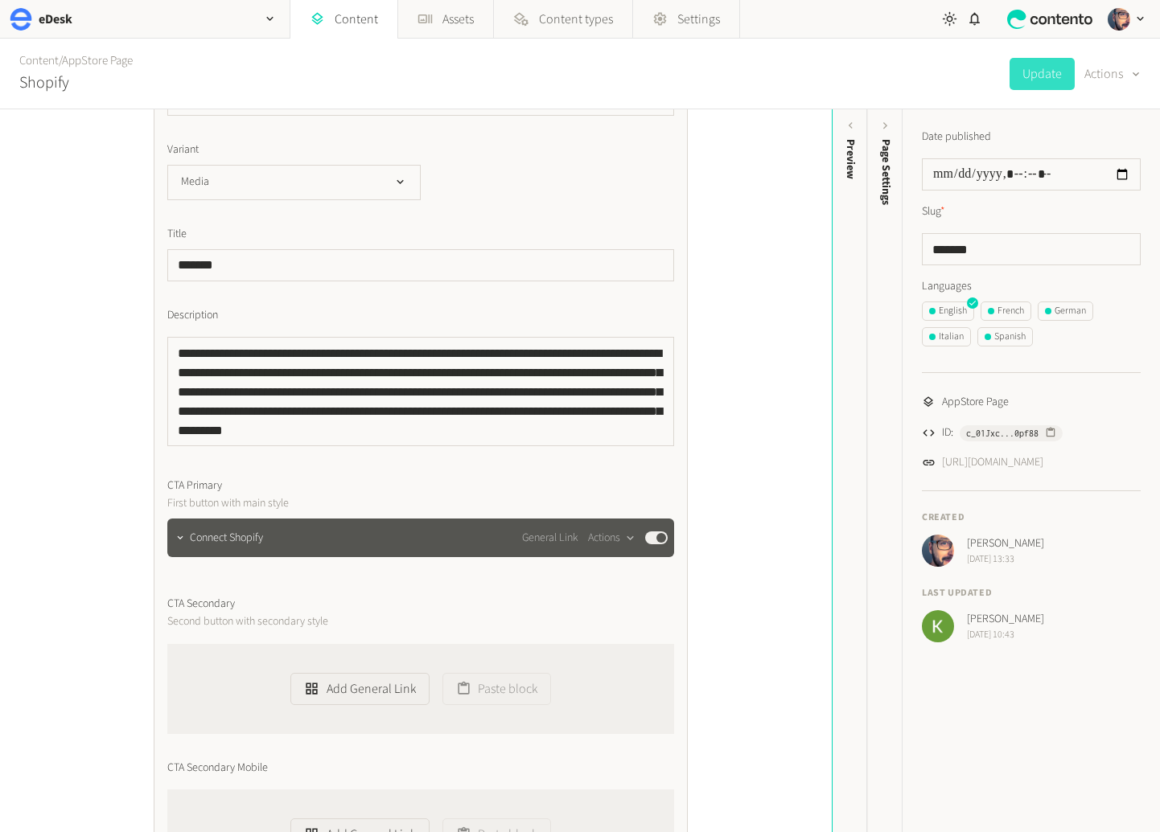
click at [239, 540] on span "Connect Shopify" at bounding box center [226, 538] width 73 height 17
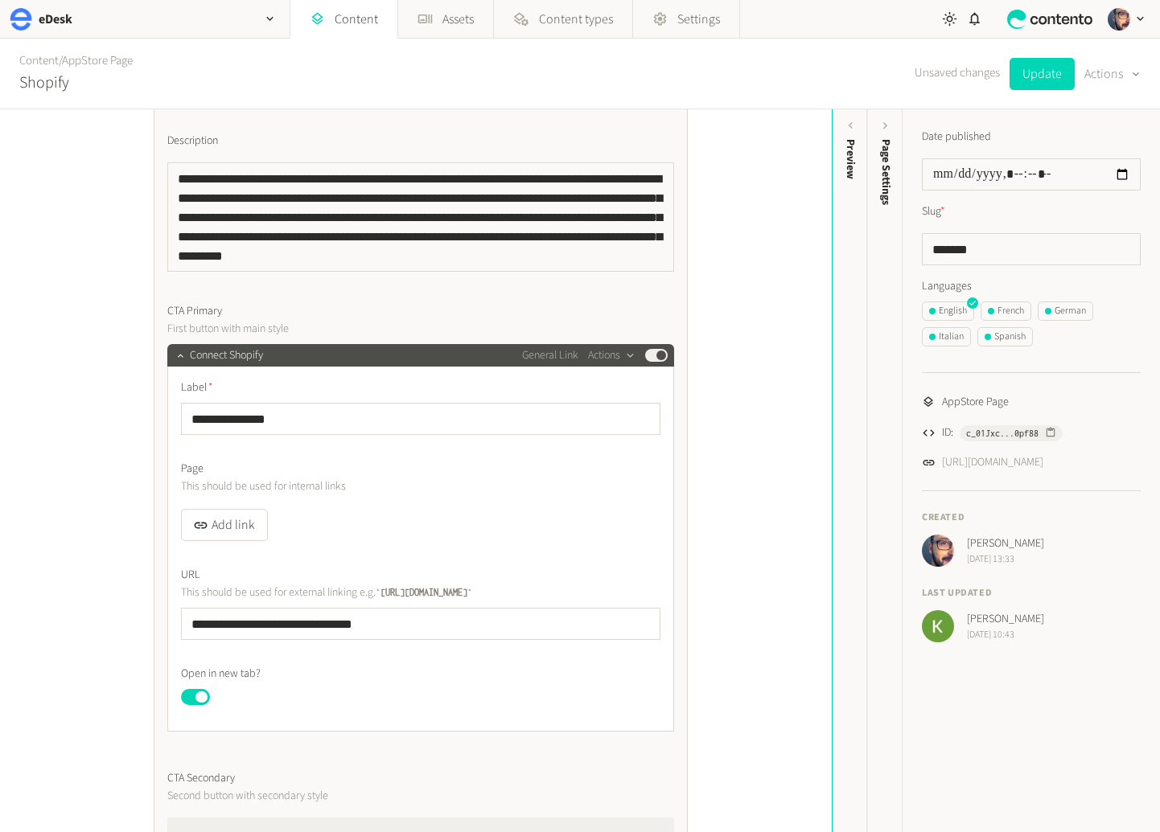
scroll to position [790, 0]
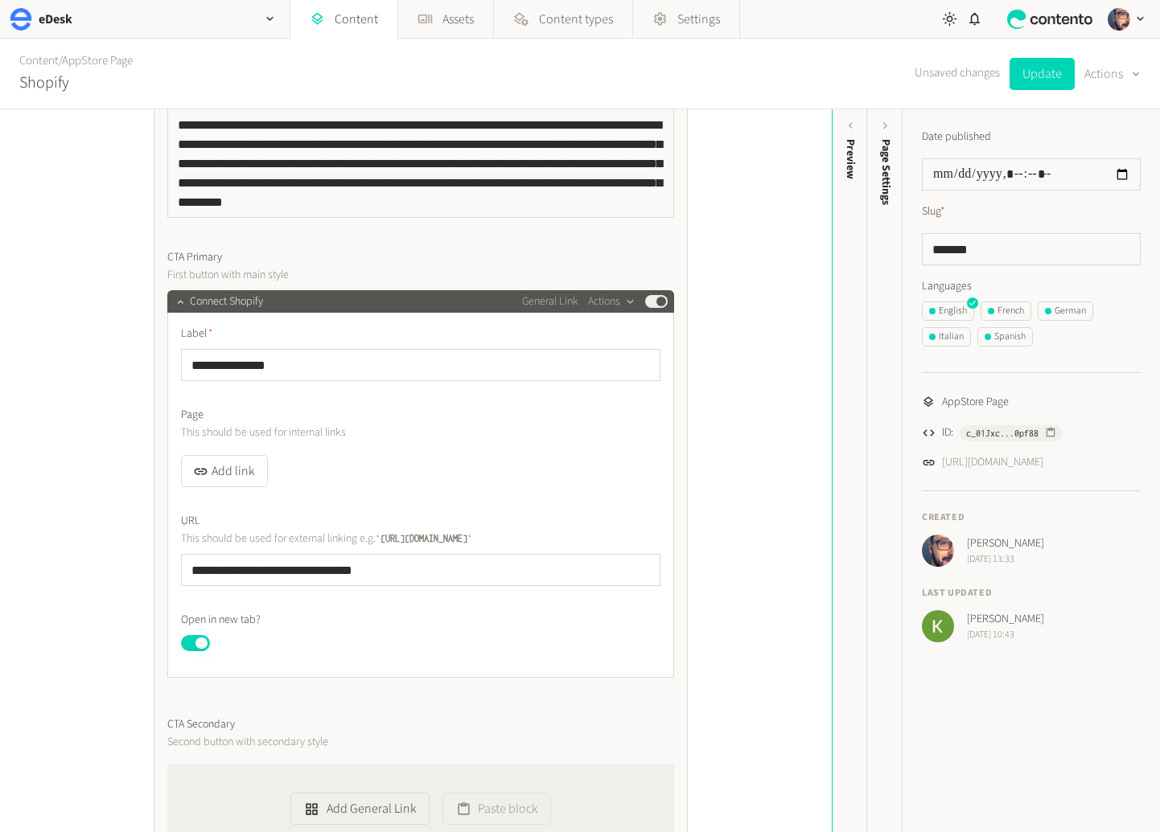
click at [251, 306] on span "Connect Shopify" at bounding box center [226, 302] width 73 height 17
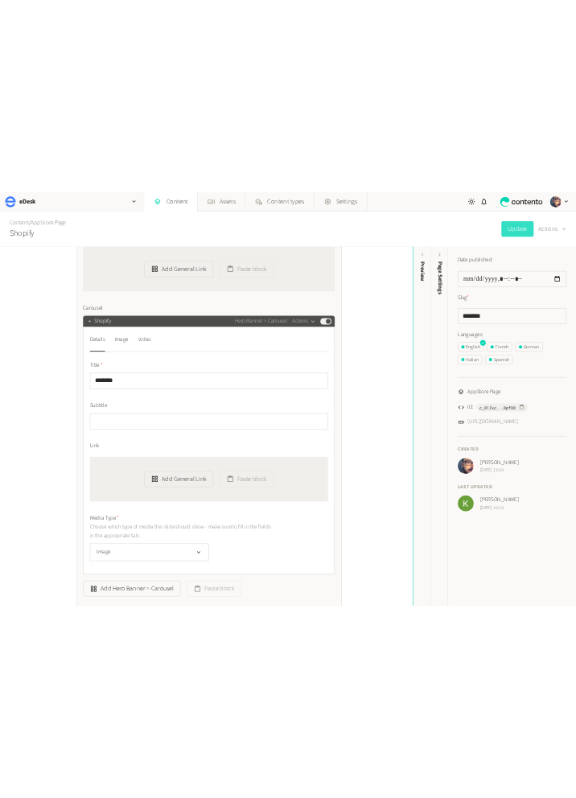
scroll to position [1256, 0]
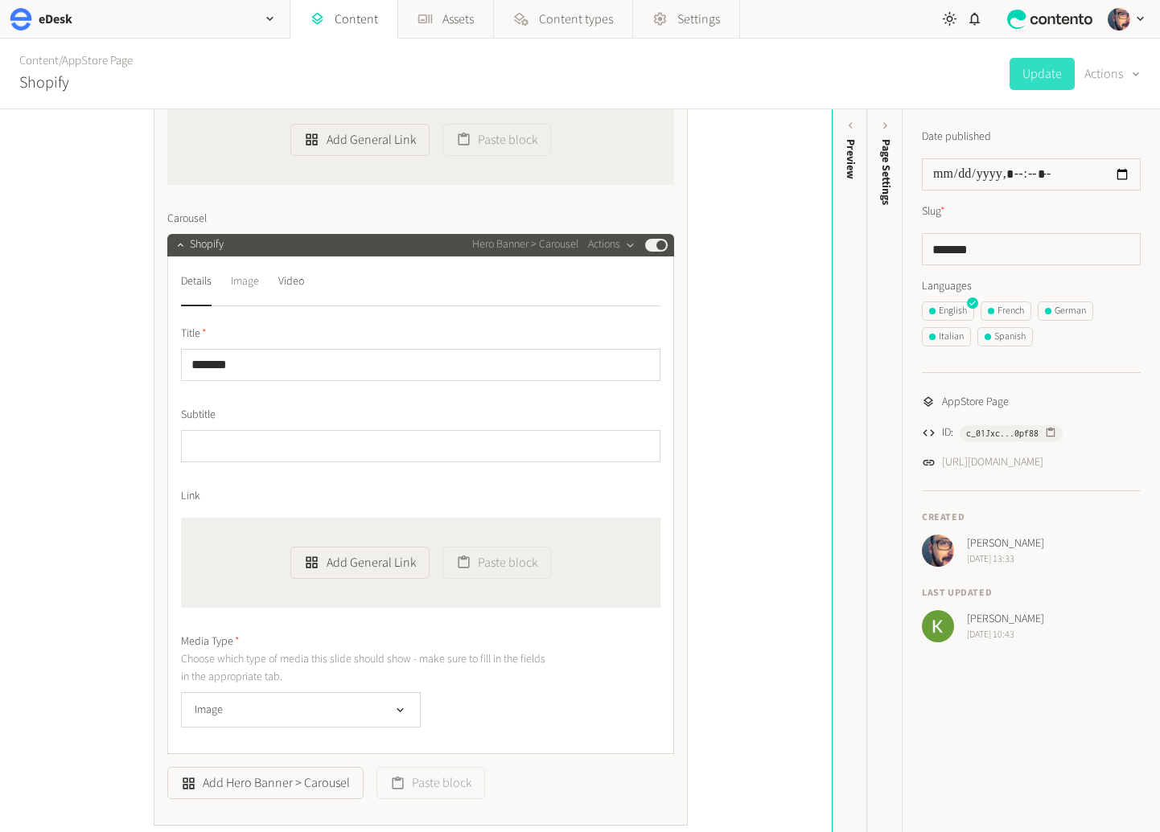
click at [241, 287] on div "Image" at bounding box center [245, 282] width 28 height 26
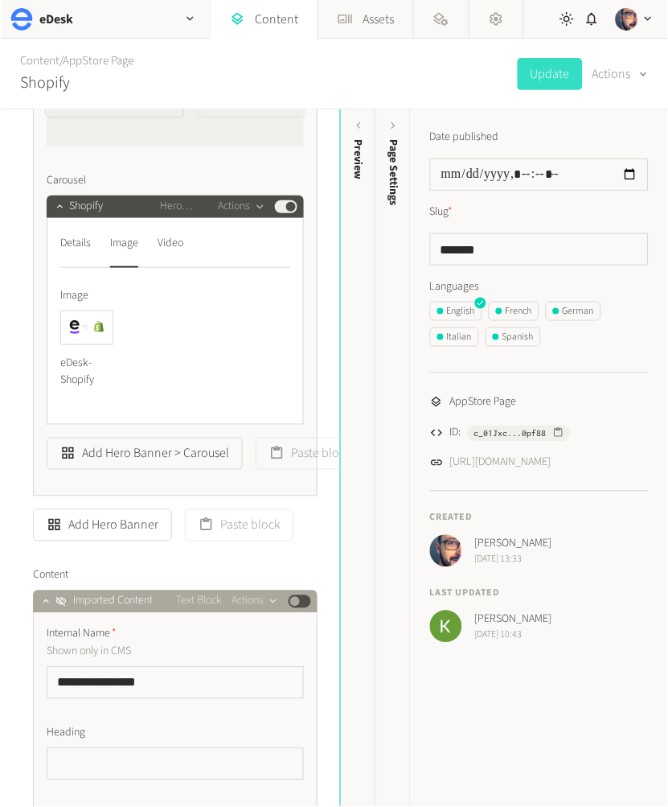
scroll to position [1391, 0]
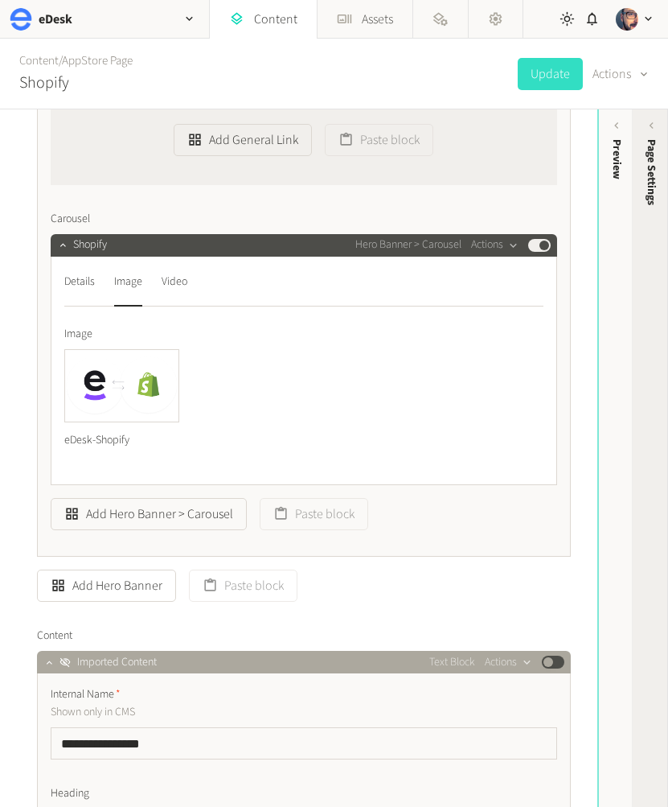
click at [643, 211] on div "Page Settings" at bounding box center [651, 264] width 35 height 290
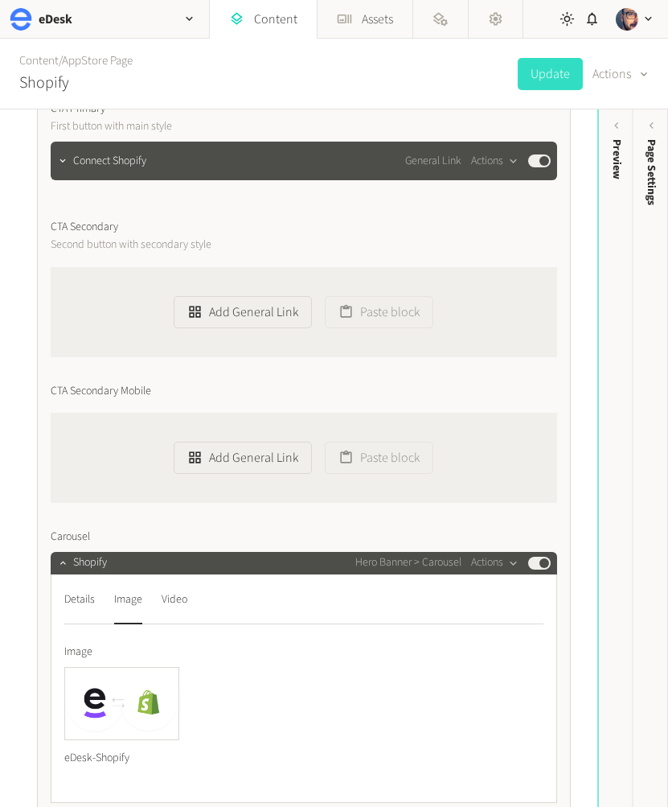
scroll to position [1010, 0]
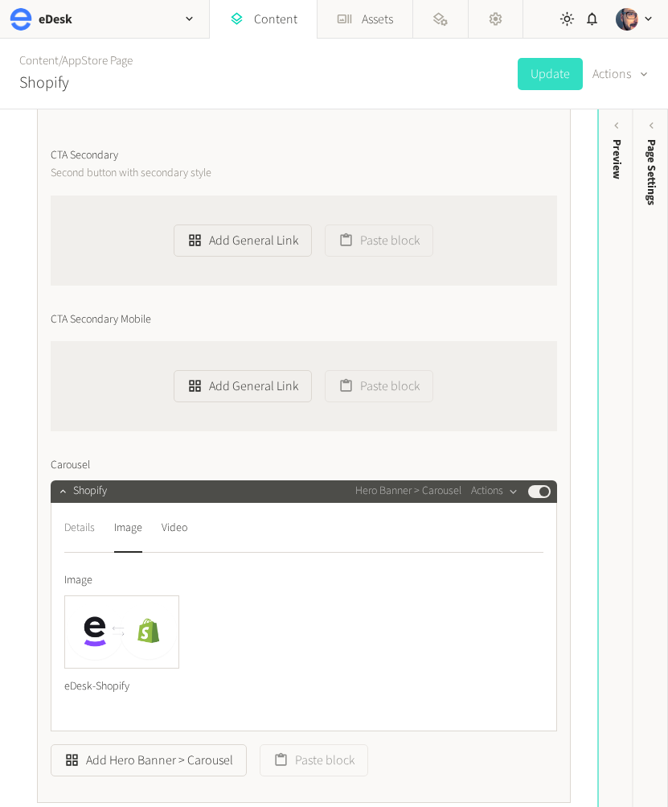
click at [75, 528] on div "Details" at bounding box center [79, 529] width 31 height 26
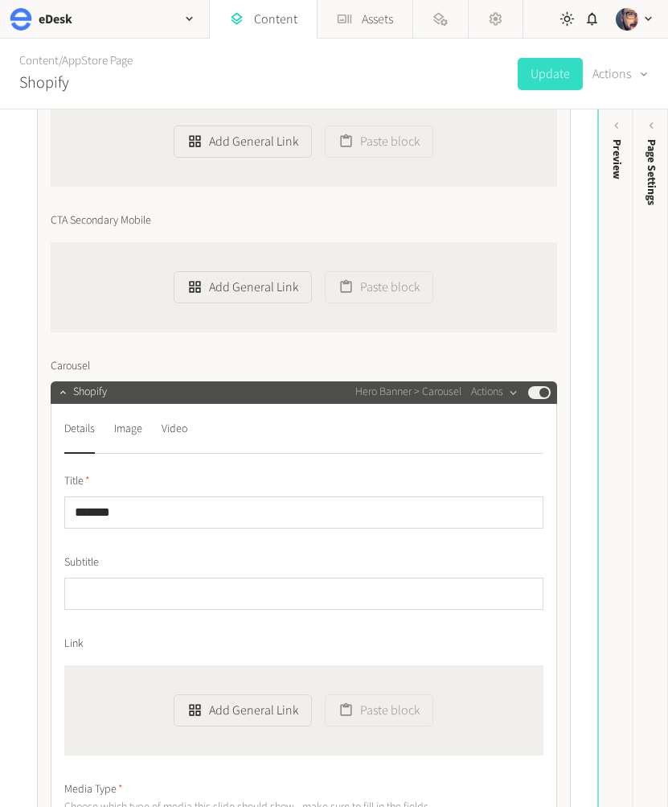
scroll to position [1110, 0]
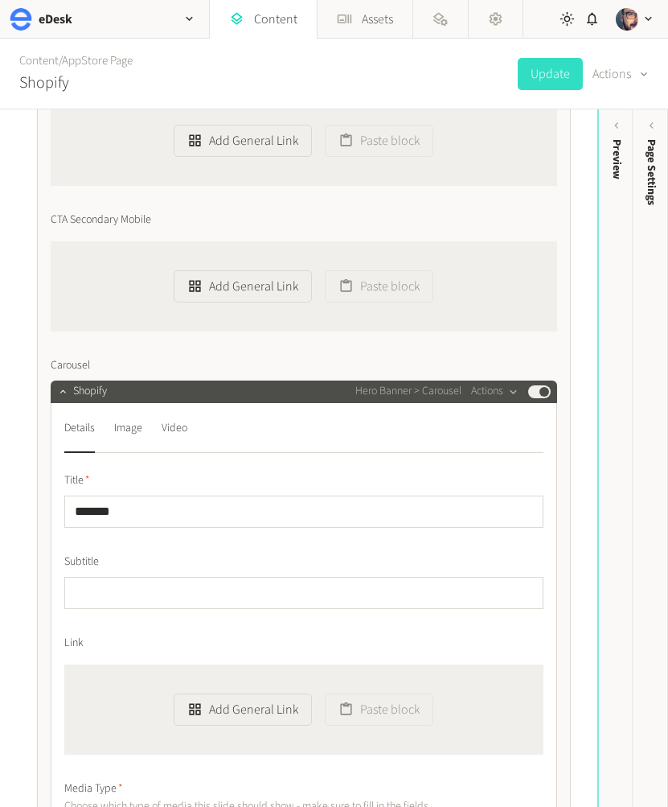
click at [107, 429] on nav "Details Image Video" at bounding box center [303, 434] width 479 height 37
click at [123, 437] on div "Image" at bounding box center [128, 429] width 28 height 26
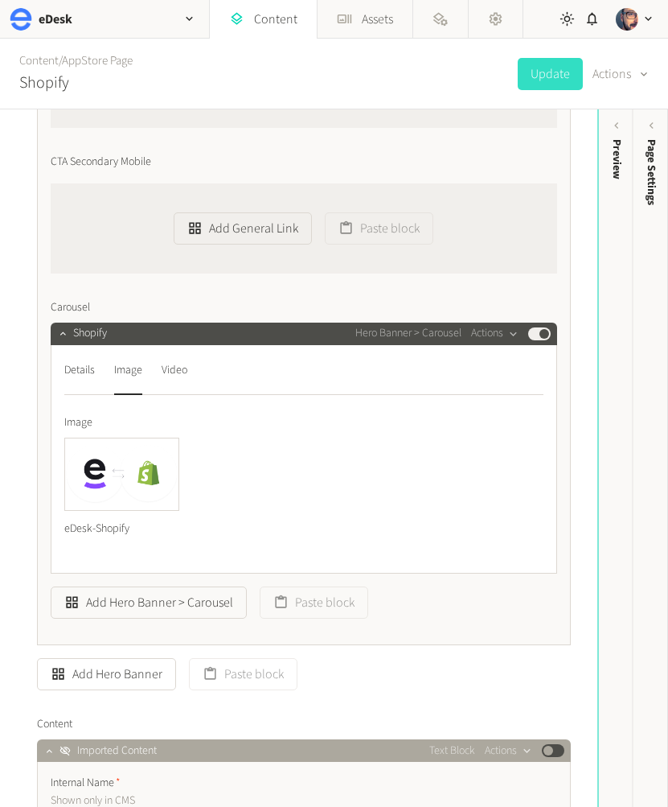
scroll to position [1258, 0]
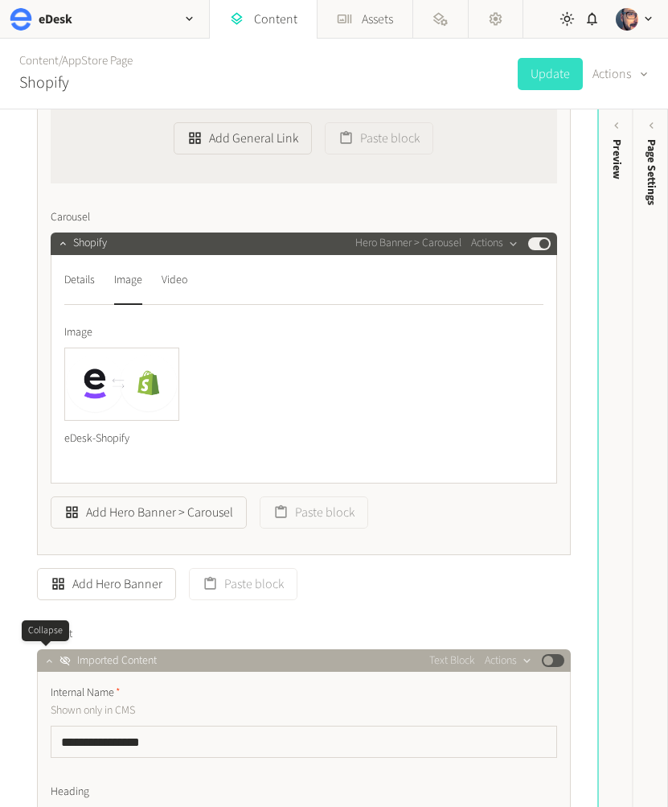
drag, startPoint x: 40, startPoint y: 661, endPoint x: 82, endPoint y: 662, distance: 41.8
click at [43, 660] on icon "button" at bounding box center [48, 660] width 11 height 11
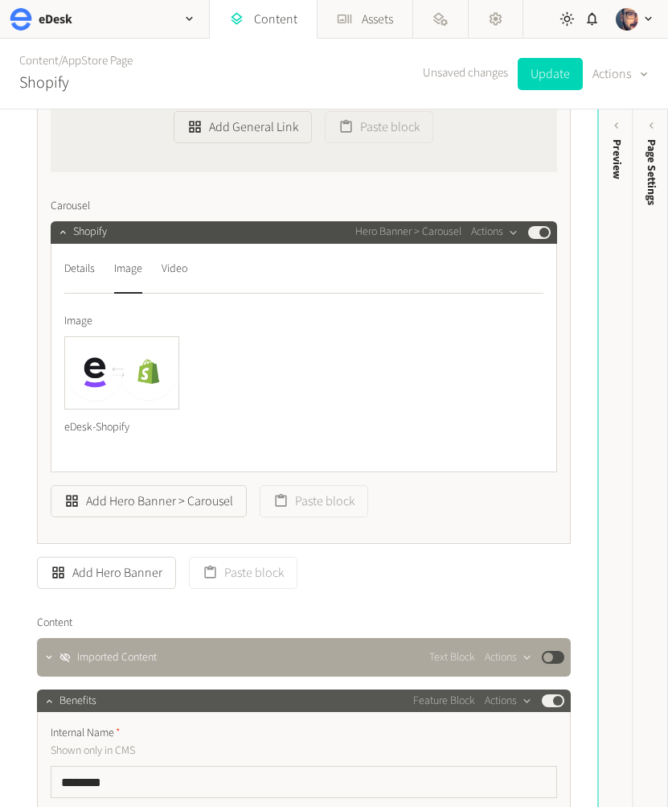
scroll to position [1288, 0]
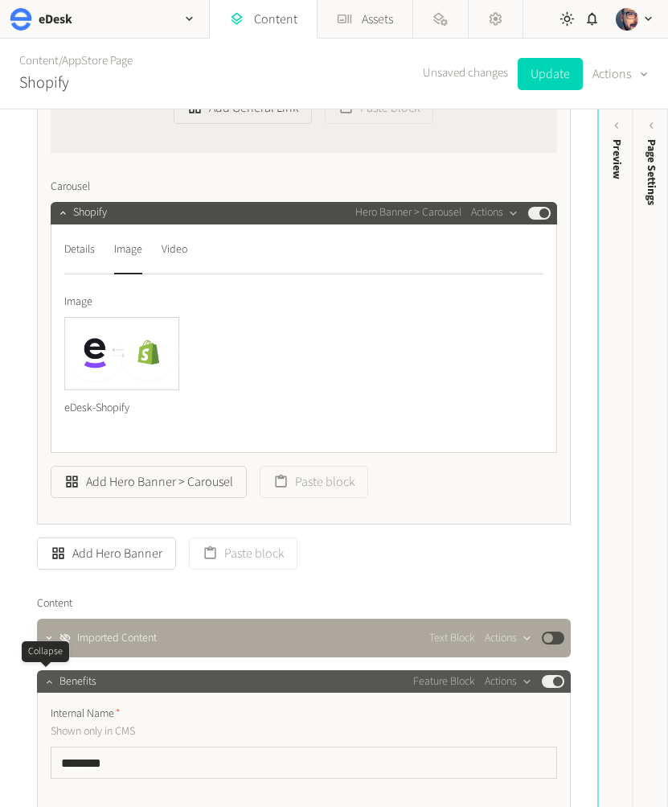
click at [47, 686] on icon "button" at bounding box center [48, 681] width 11 height 11
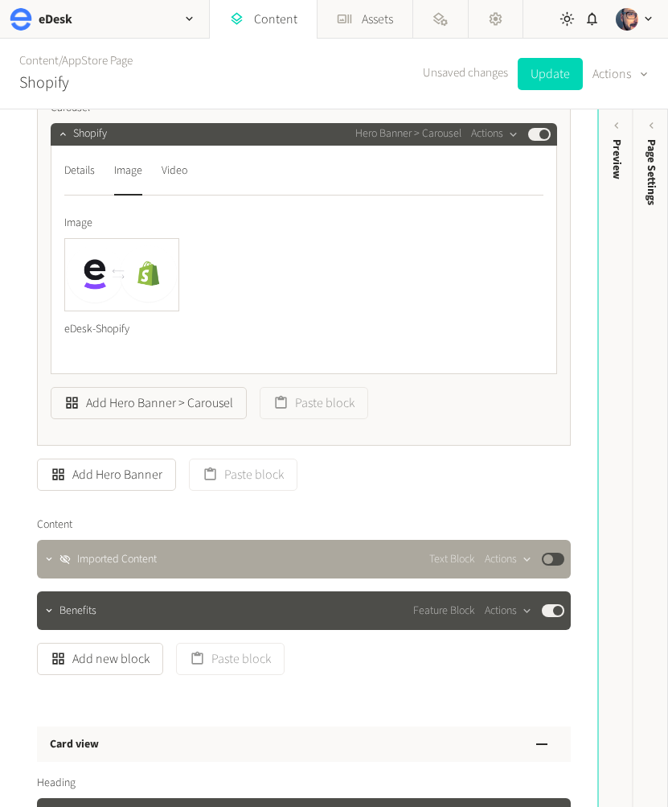
scroll to position [1160, 0]
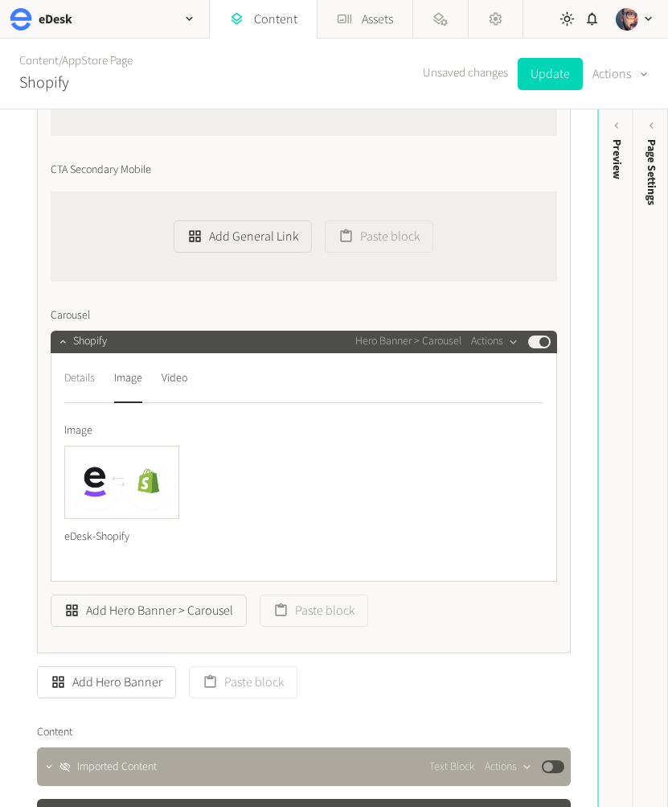
click at [79, 383] on div "Details" at bounding box center [79, 379] width 31 height 26
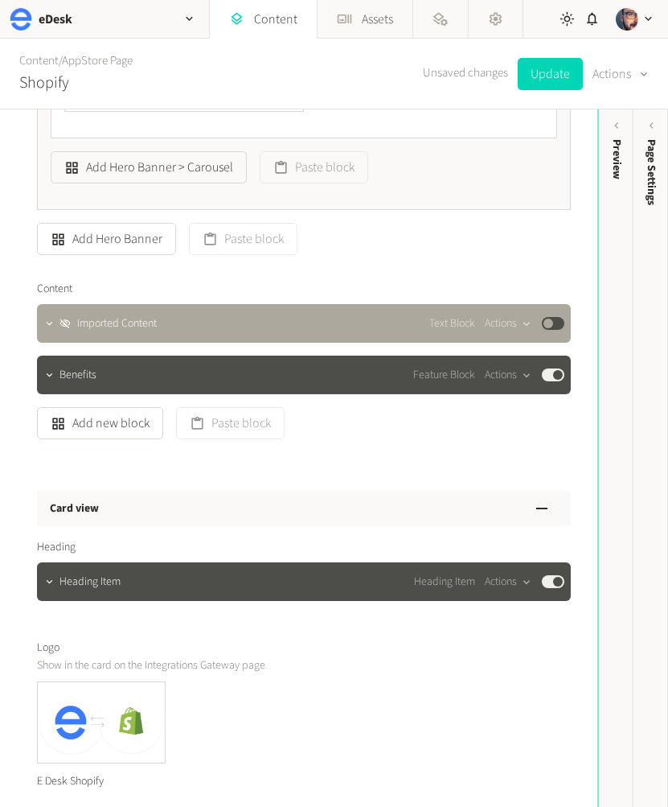
scroll to position [2013, 0]
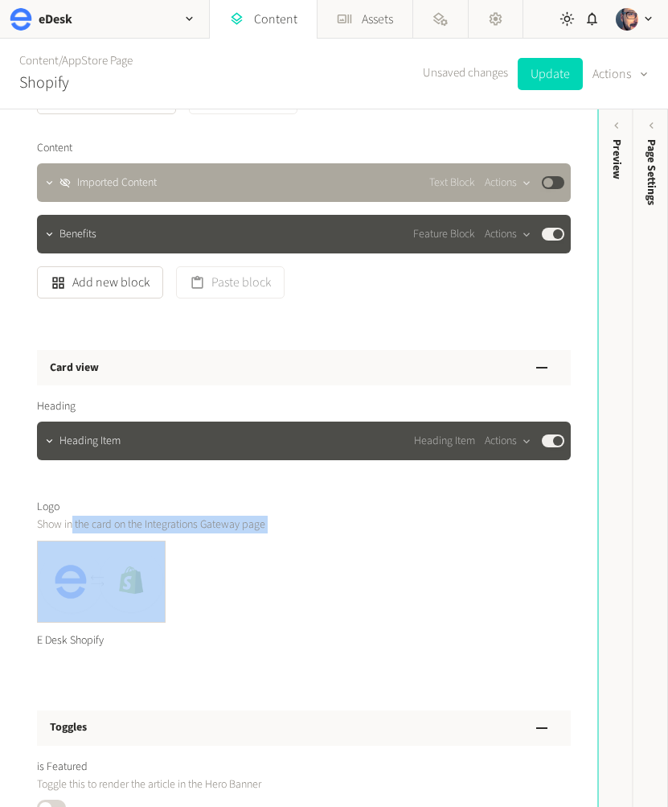
drag, startPoint x: 72, startPoint y: 526, endPoint x: 265, endPoint y: 531, distance: 193.1
click at [263, 534] on div "Logo Show in the card on the Integrations Gateway page E Desk Shopify" at bounding box center [304, 578] width 534 height 159
drag, startPoint x: 269, startPoint y: 522, endPoint x: 280, endPoint y: 524, distance: 10.7
click at [269, 522] on p "Show in the card on the Integrations Gateway page" at bounding box center [220, 525] width 366 height 18
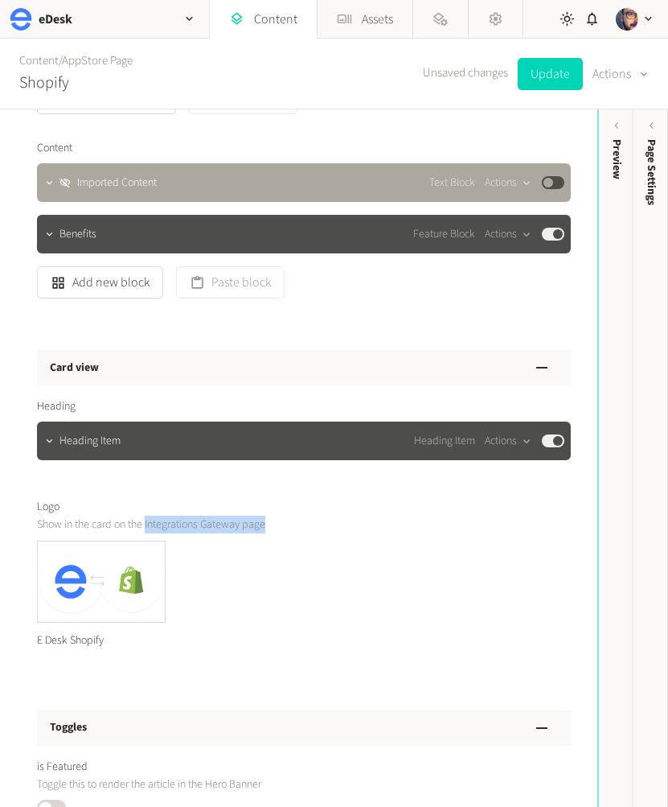
drag, startPoint x: 280, startPoint y: 525, endPoint x: 145, endPoint y: 523, distance: 135.1
click at [145, 523] on p "Show in the card on the Integrations Gateway page" at bounding box center [220, 525] width 366 height 18
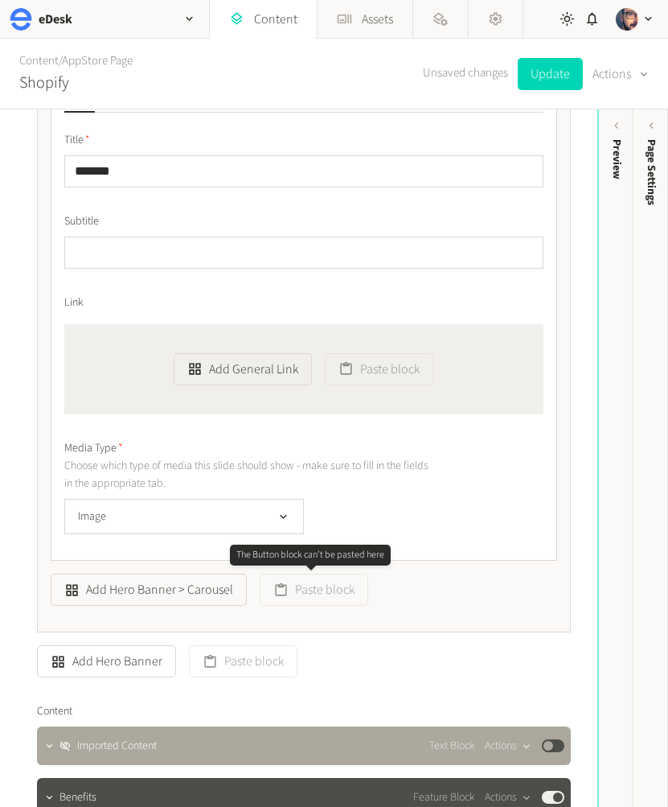
scroll to position [1362, 0]
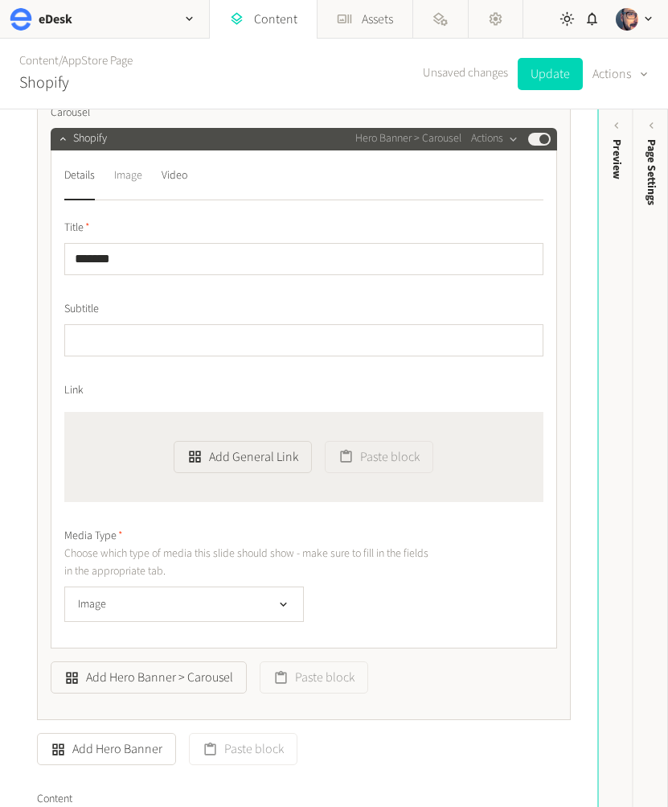
click at [124, 178] on div "Image" at bounding box center [128, 176] width 28 height 26
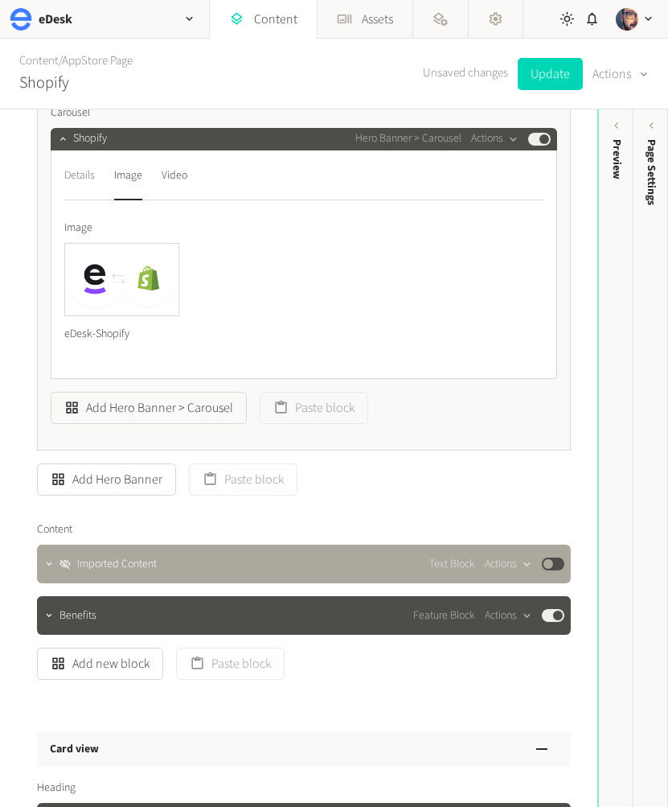
click at [78, 174] on div "Details" at bounding box center [79, 176] width 31 height 26
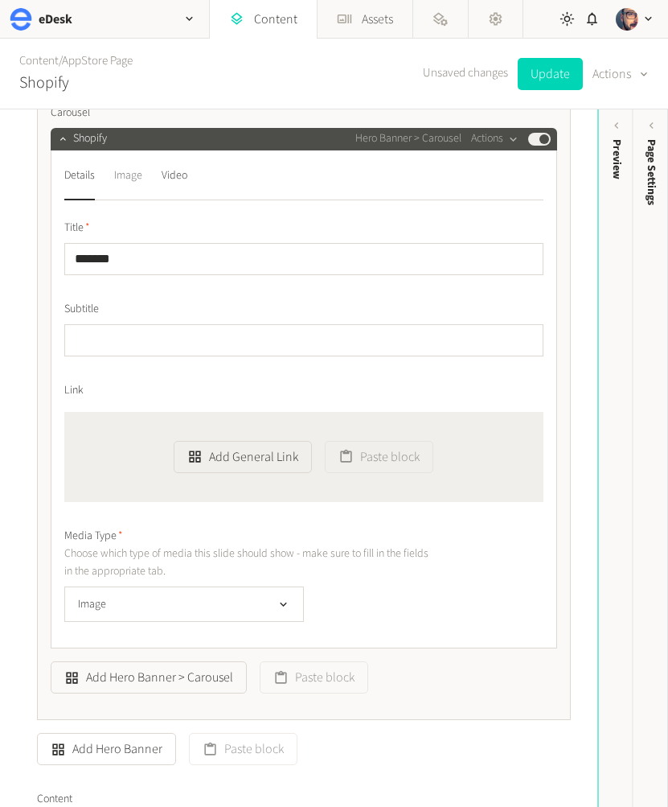
click at [115, 174] on div "Image" at bounding box center [128, 176] width 28 height 26
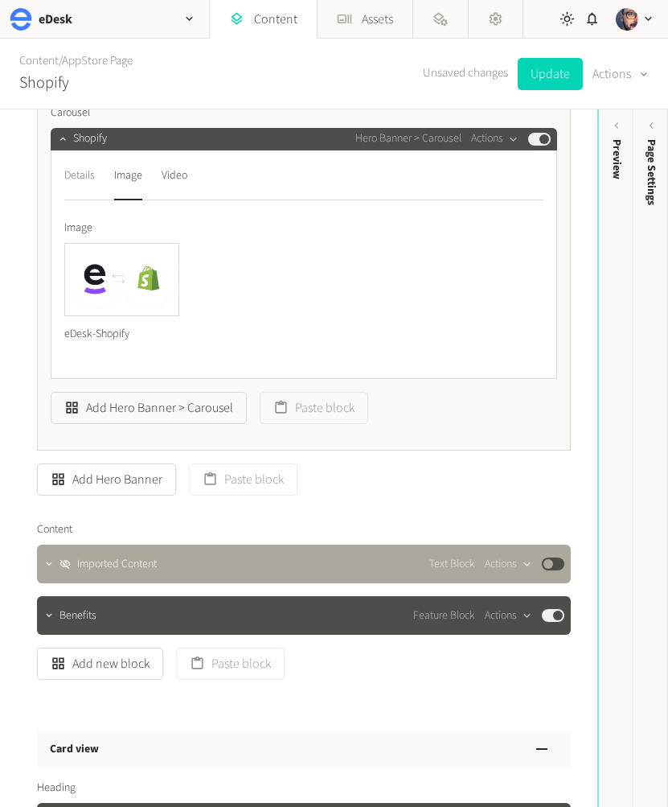
click at [88, 176] on div "Details" at bounding box center [79, 176] width 31 height 26
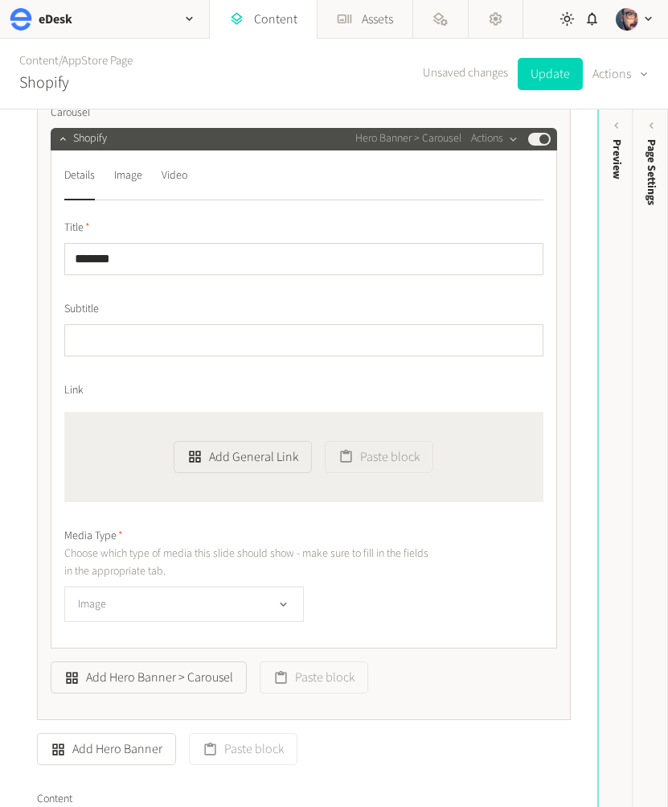
click at [129, 613] on button "Image" at bounding box center [184, 603] width 240 height 35
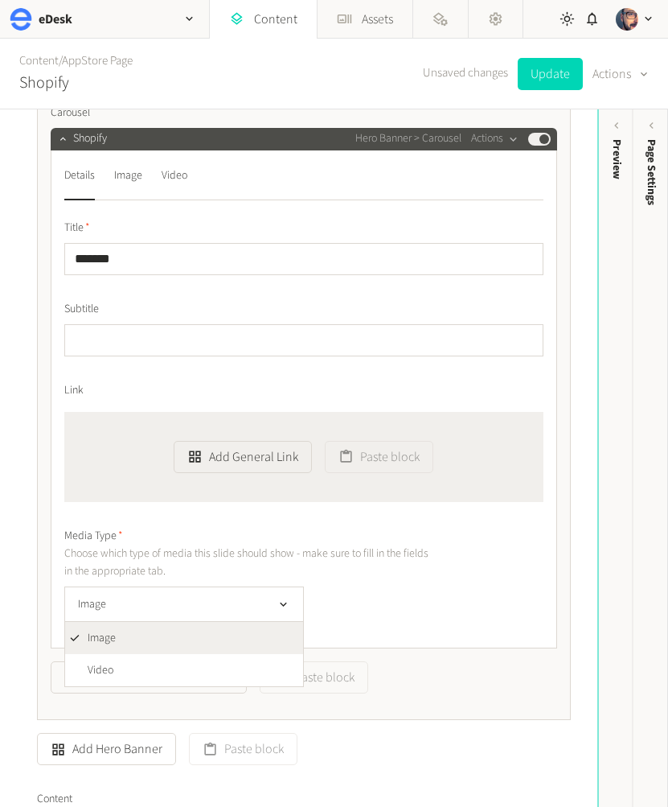
click at [396, 577] on p "Choose which type of media this slide should show - make sure to fill in the fi…" at bounding box center [247, 562] width 366 height 36
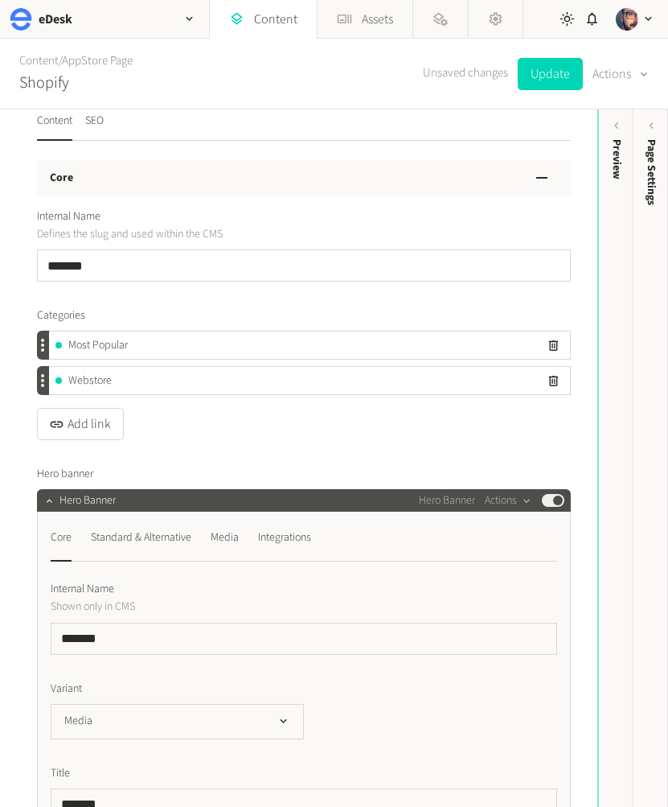
scroll to position [0, 0]
